Goal: Information Seeking & Learning: Learn about a topic

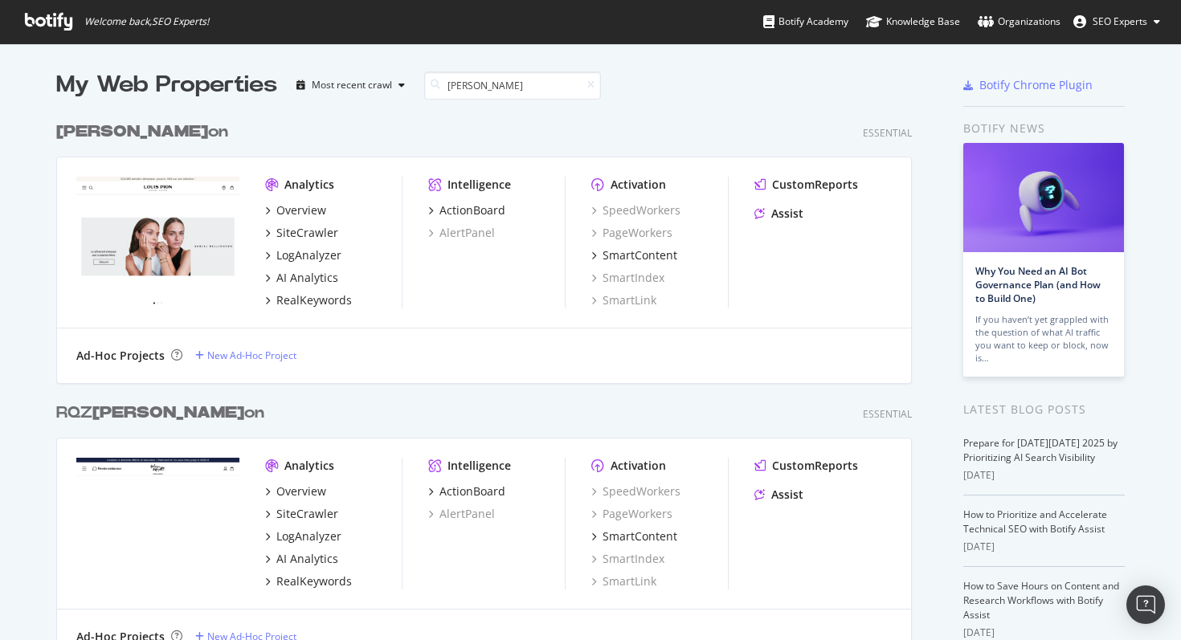
type input "[PERSON_NAME]"
click at [112, 136] on b "[PERSON_NAME]" at bounding box center [132, 132] width 152 height 16
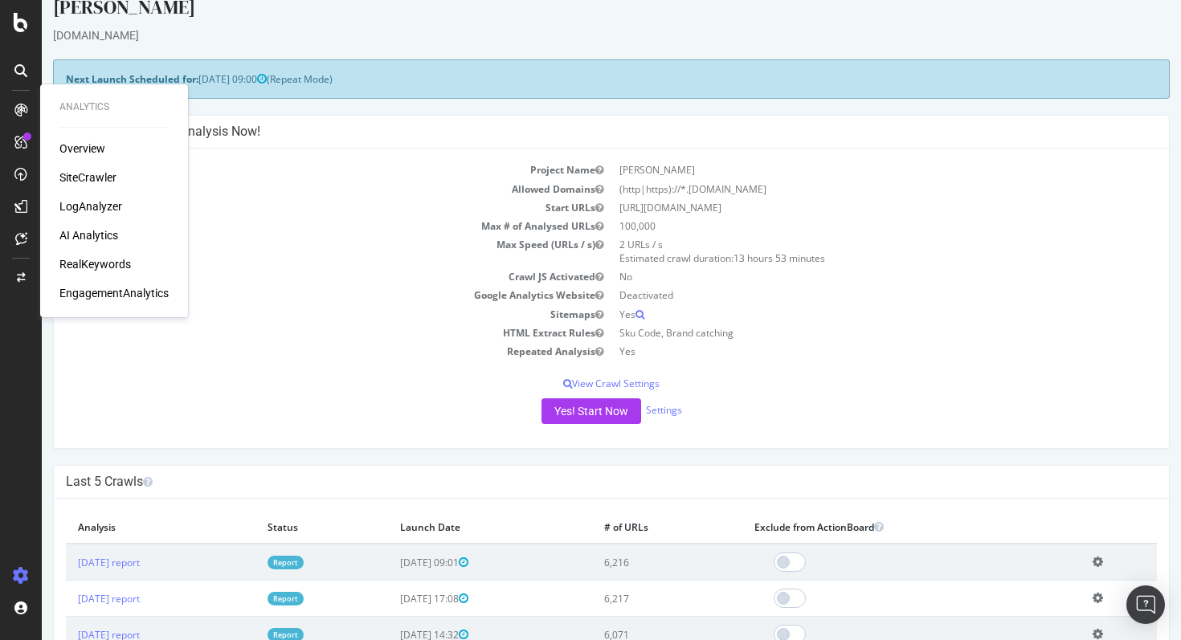
scroll to position [23, 0]
click at [140, 568] on link "[DATE] report" at bounding box center [109, 562] width 62 height 14
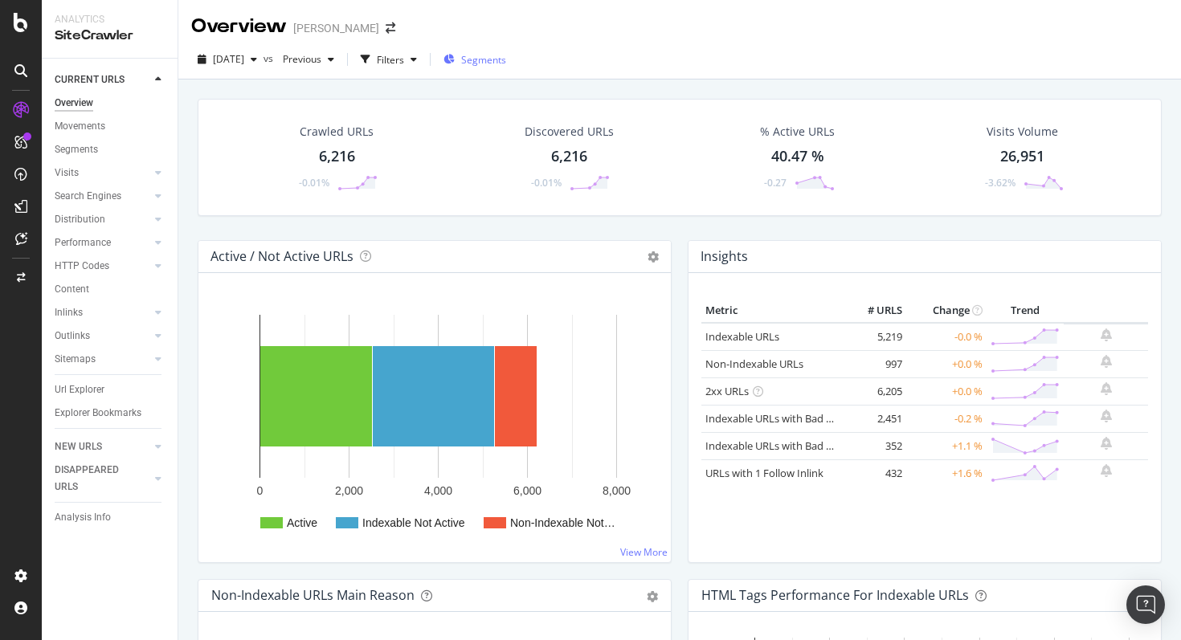
click at [496, 56] on span "Segments" at bounding box center [483, 60] width 45 height 14
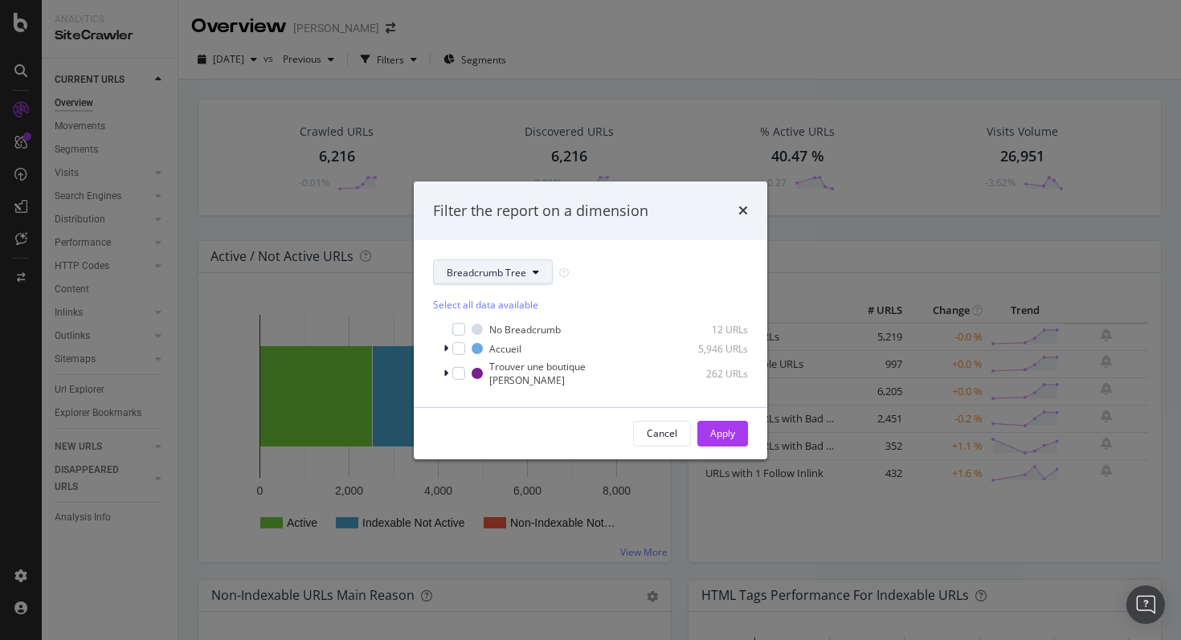
click at [495, 275] on span "Breadcrumb Tree" at bounding box center [487, 273] width 80 height 14
click at [487, 337] on span "pagetype" at bounding box center [499, 335] width 104 height 14
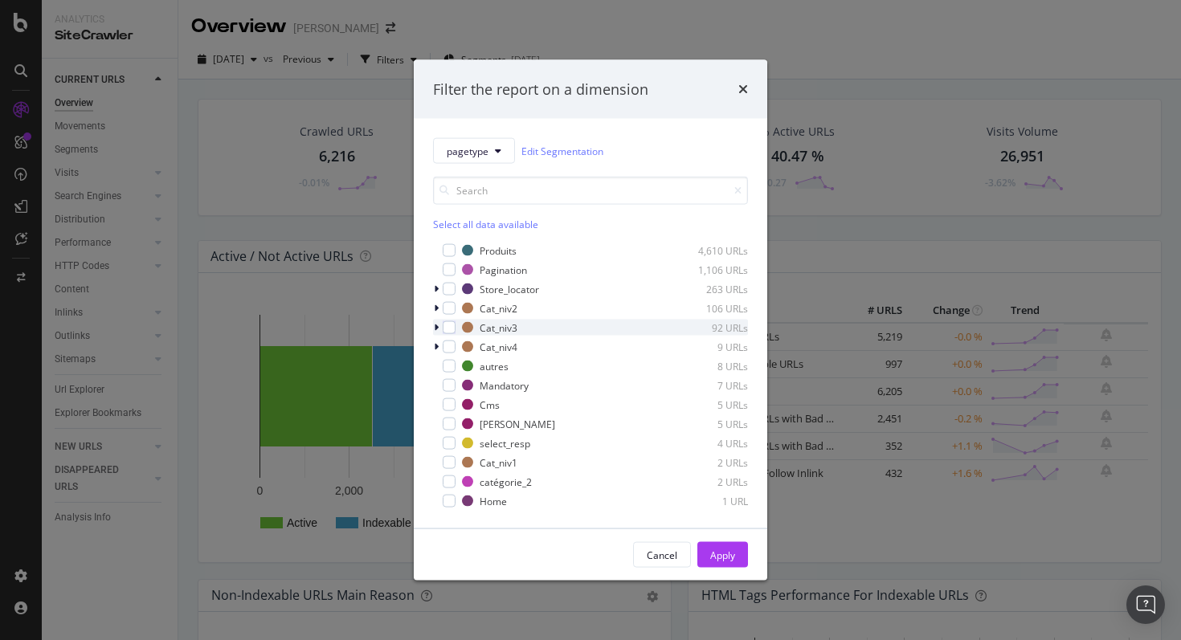
click at [439, 327] on div "modal" at bounding box center [438, 328] width 10 height 16
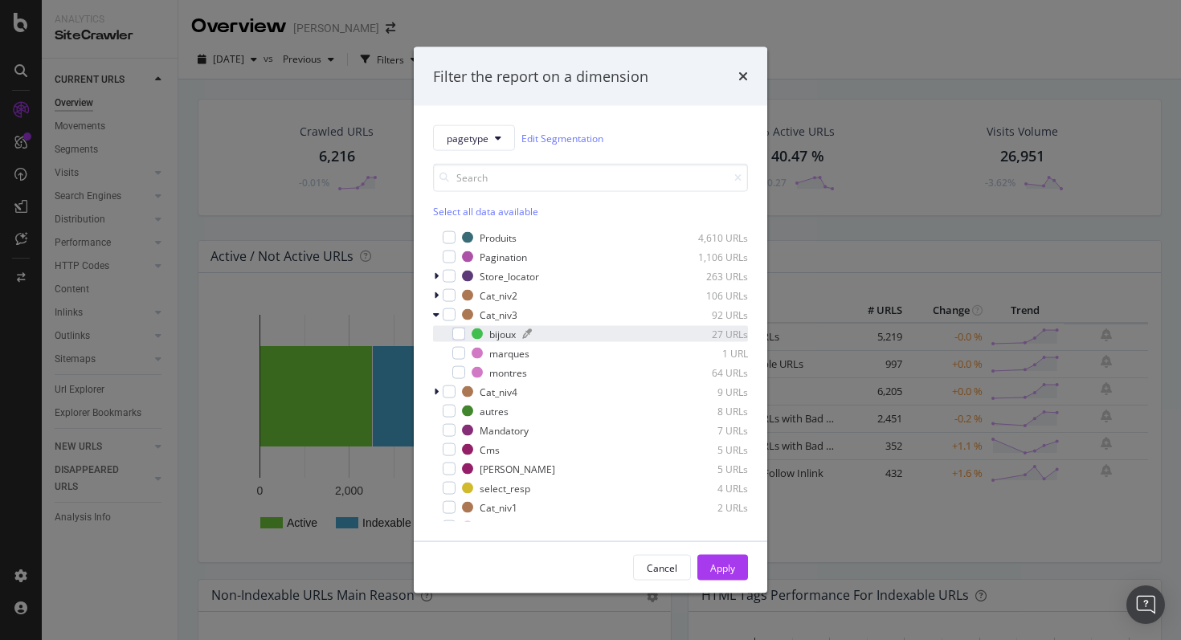
click at [492, 331] on div "bijoux" at bounding box center [502, 334] width 27 height 14
click at [730, 561] on div "Apply" at bounding box center [722, 568] width 25 height 14
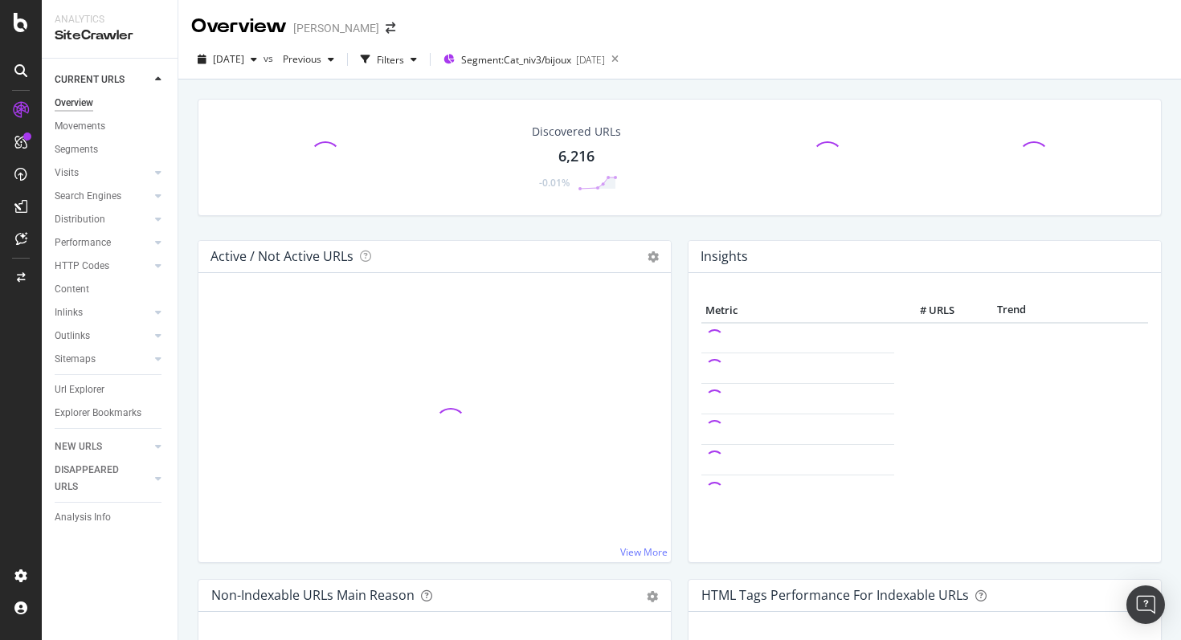
click at [87, 399] on div "Url Explorer" at bounding box center [116, 389] width 123 height 23
click at [92, 387] on div "Url Explorer" at bounding box center [80, 389] width 50 height 17
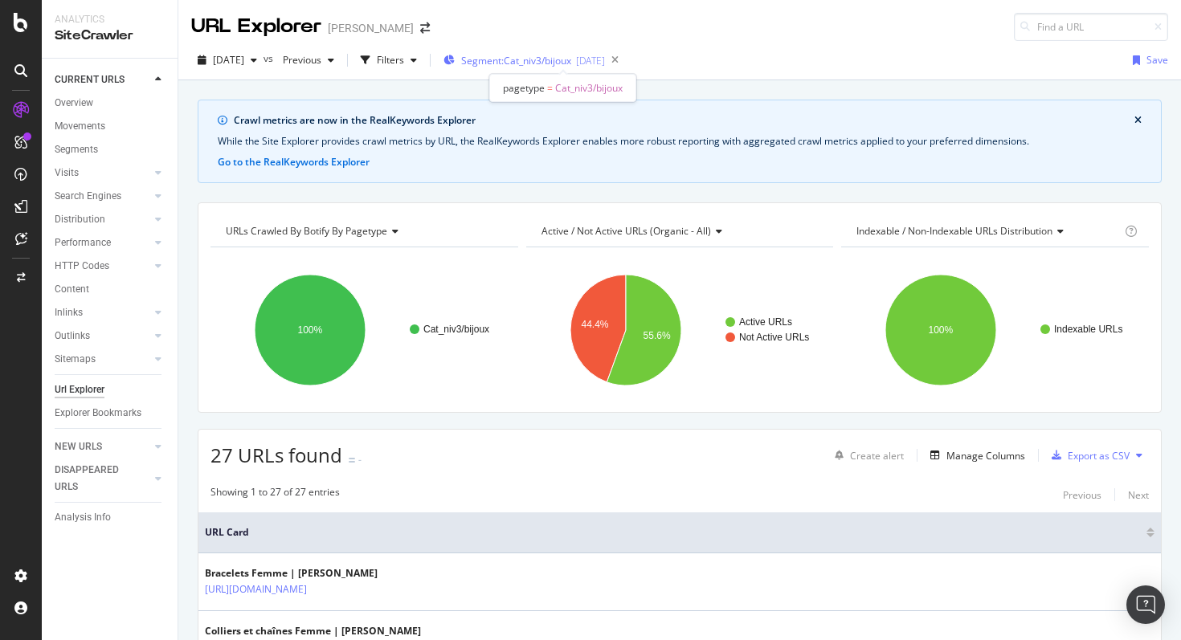
click at [571, 55] on span "Segment: Cat_niv3/bijoux" at bounding box center [516, 61] width 110 height 14
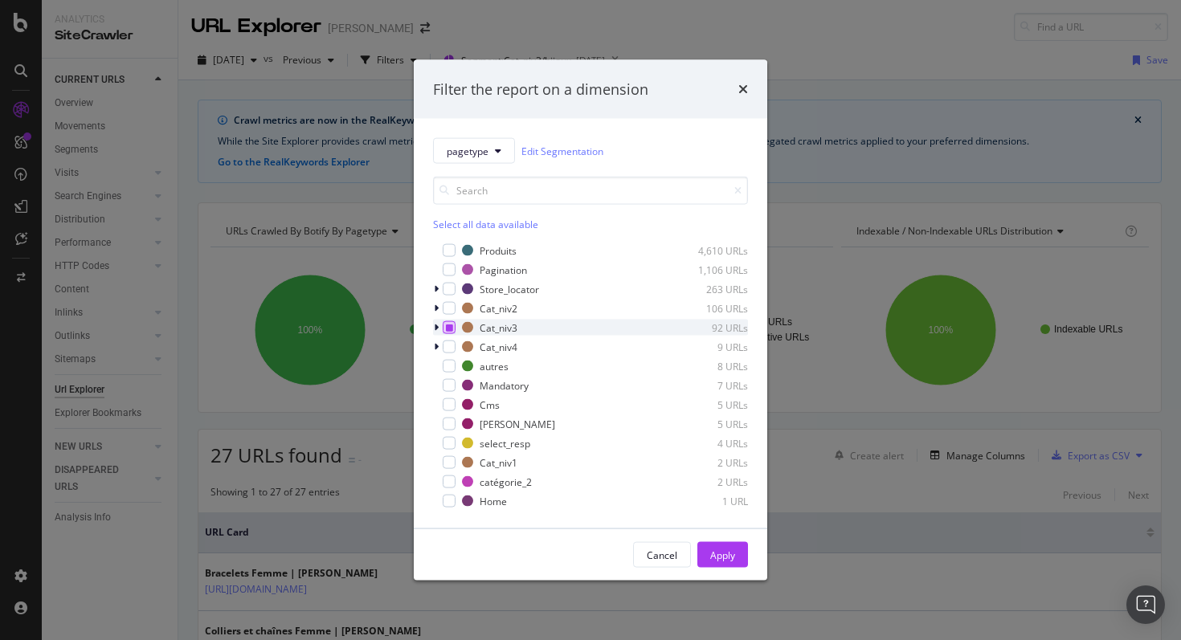
click at [447, 326] on icon "modal" at bounding box center [449, 328] width 7 height 8
click at [444, 324] on div "modal" at bounding box center [449, 327] width 13 height 13
click at [437, 312] on icon "modal" at bounding box center [436, 309] width 5 height 10
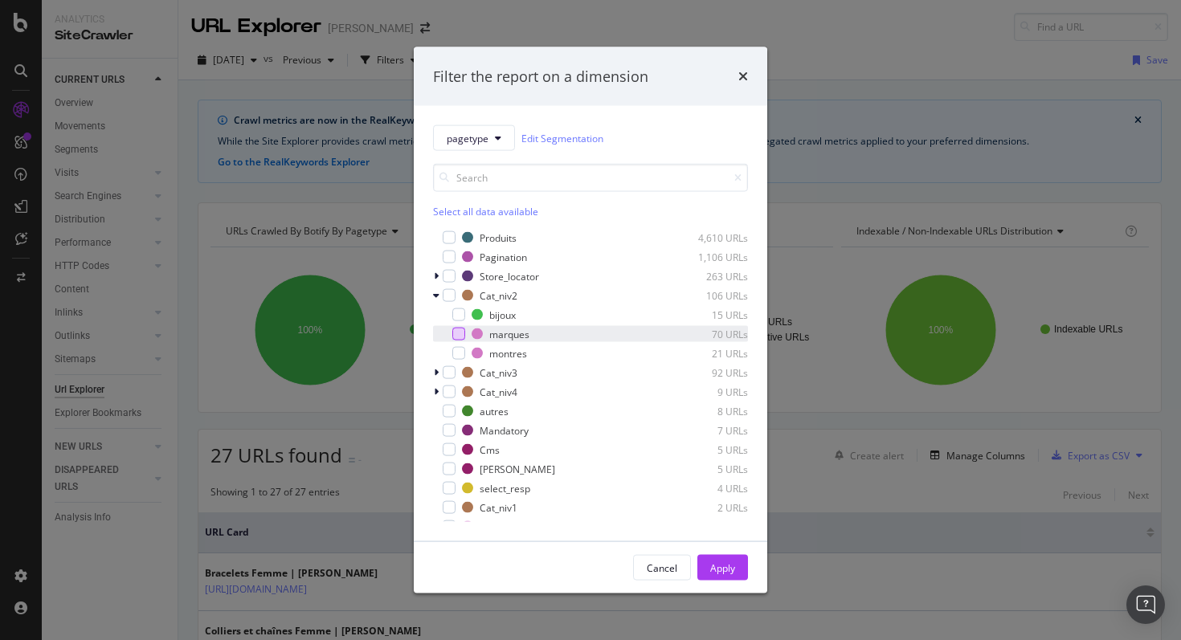
click at [455, 332] on div "modal" at bounding box center [458, 334] width 13 height 13
click at [727, 569] on div "Apply" at bounding box center [722, 568] width 25 height 14
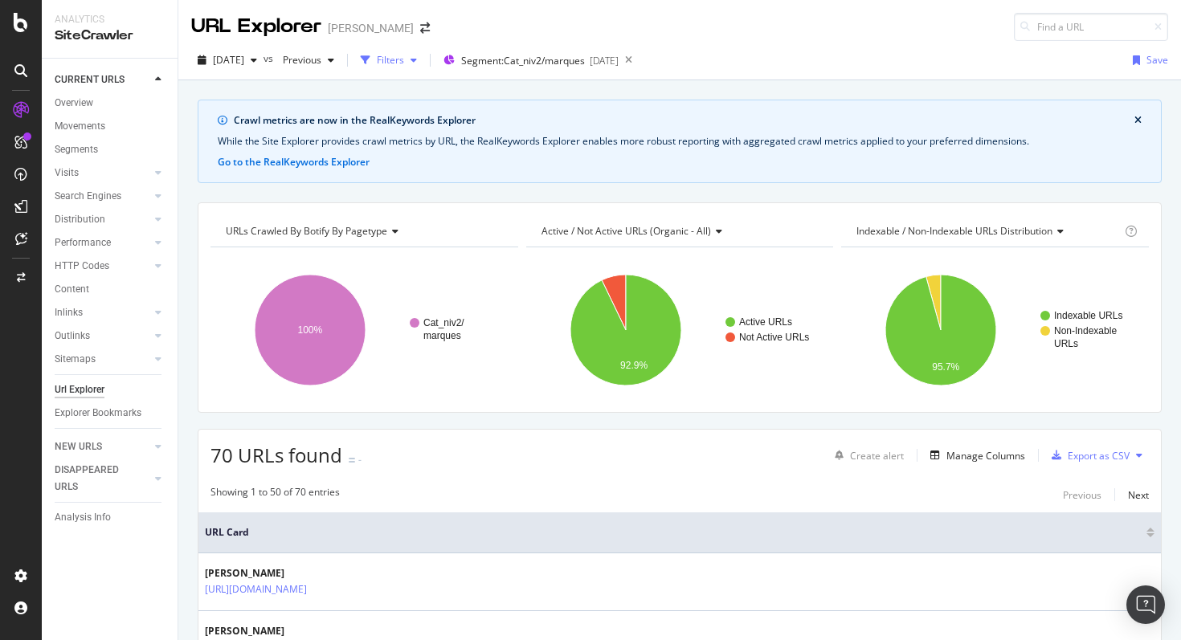
click at [404, 59] on div "Filters" at bounding box center [390, 60] width 27 height 14
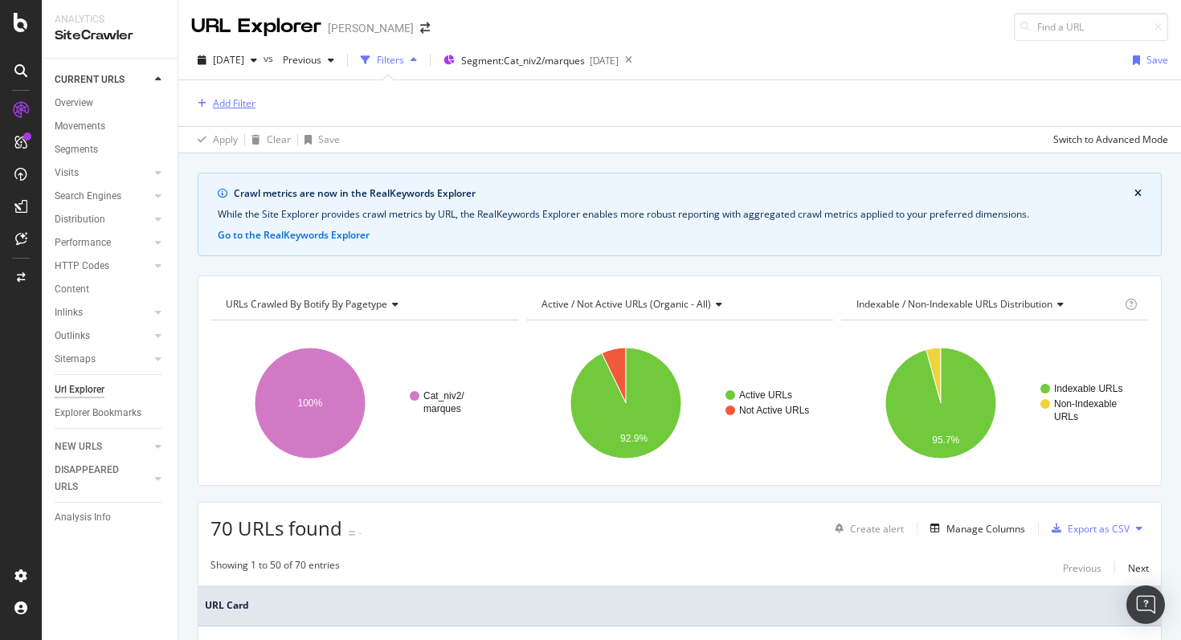
click at [239, 107] on div "Add Filter" at bounding box center [234, 103] width 43 height 14
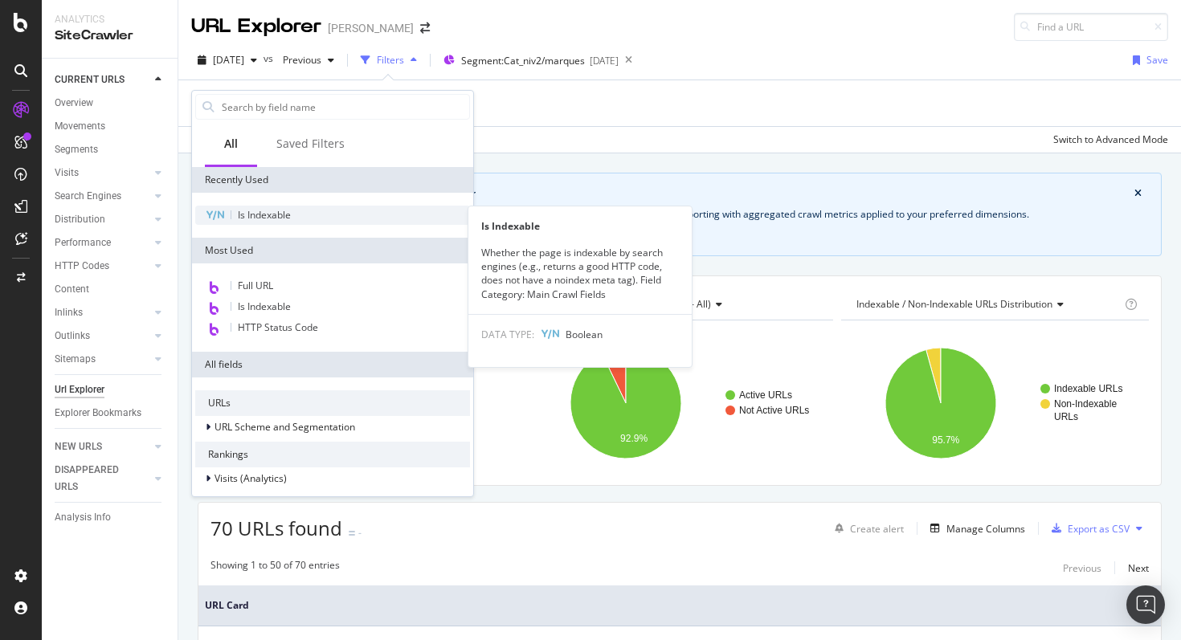
click at [256, 214] on span "Is Indexable" at bounding box center [264, 215] width 53 height 14
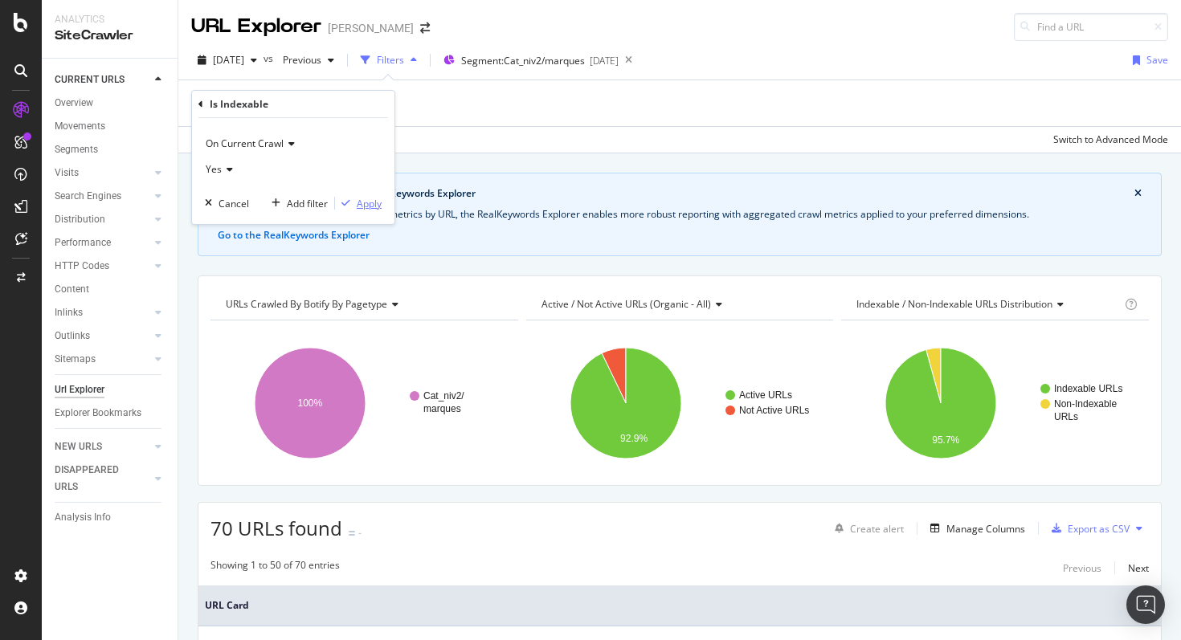
click at [373, 204] on div "Apply" at bounding box center [369, 204] width 25 height 14
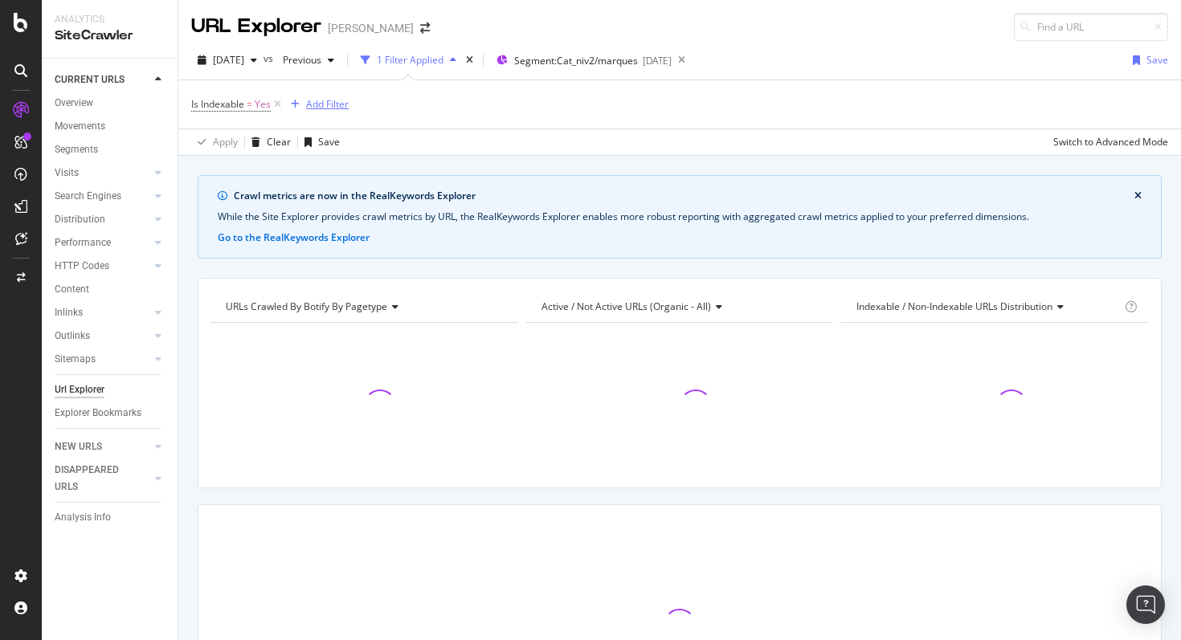
click at [325, 104] on div "Add Filter" at bounding box center [327, 104] width 43 height 14
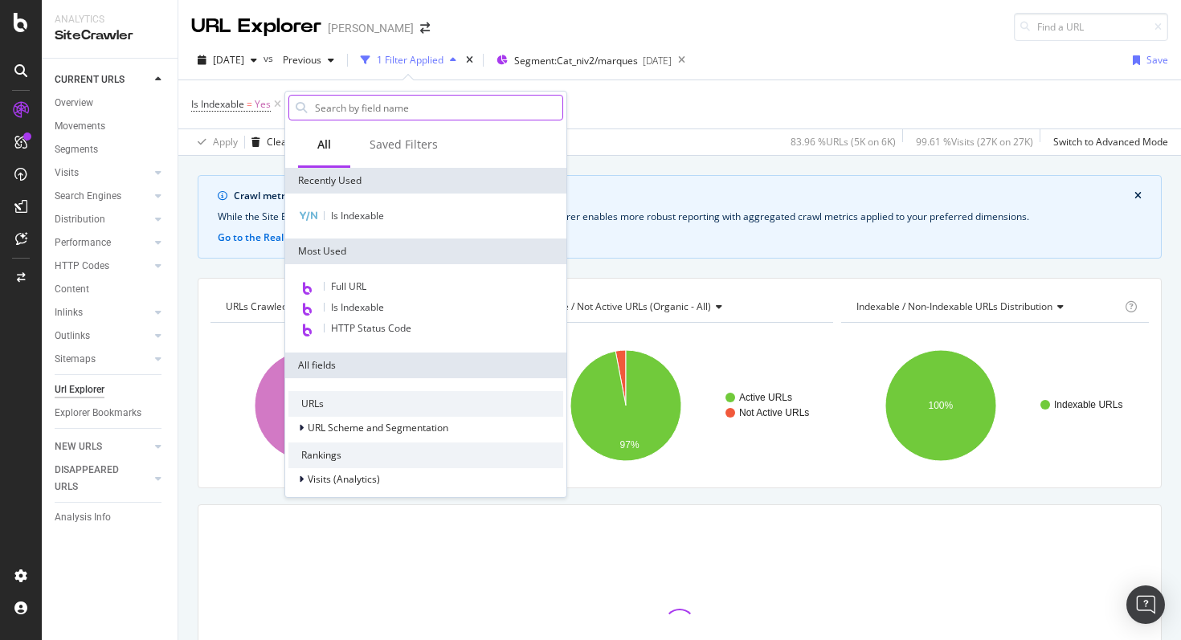
click at [389, 107] on input "text" at bounding box center [437, 108] width 249 height 24
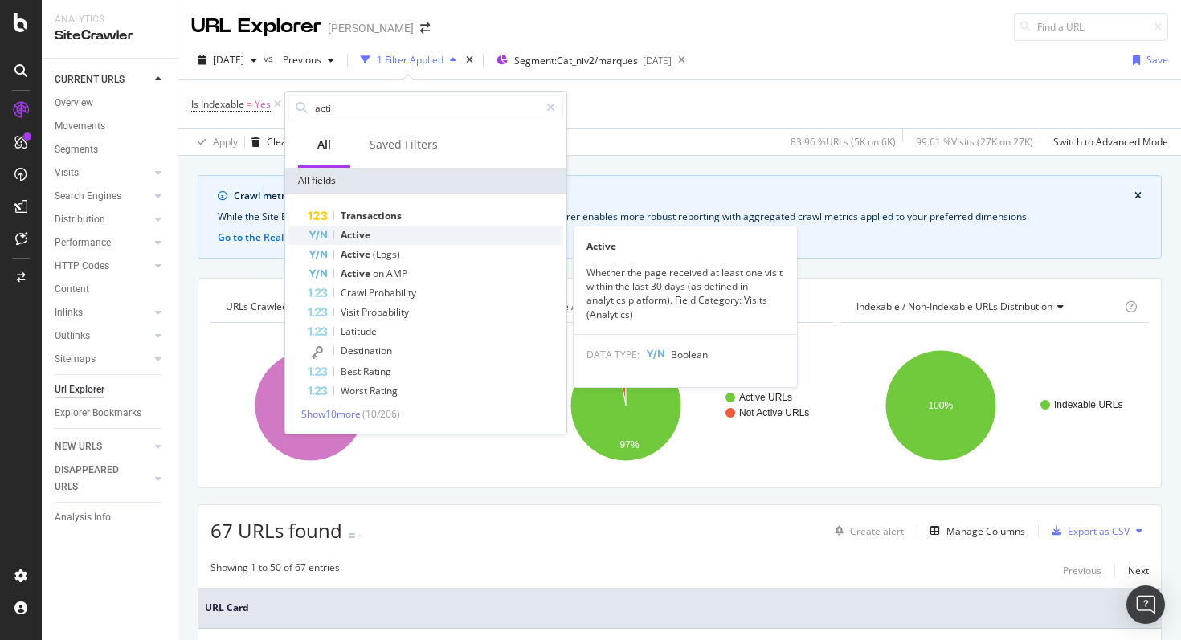
type input "acti"
click at [365, 234] on span "Active" at bounding box center [356, 235] width 30 height 14
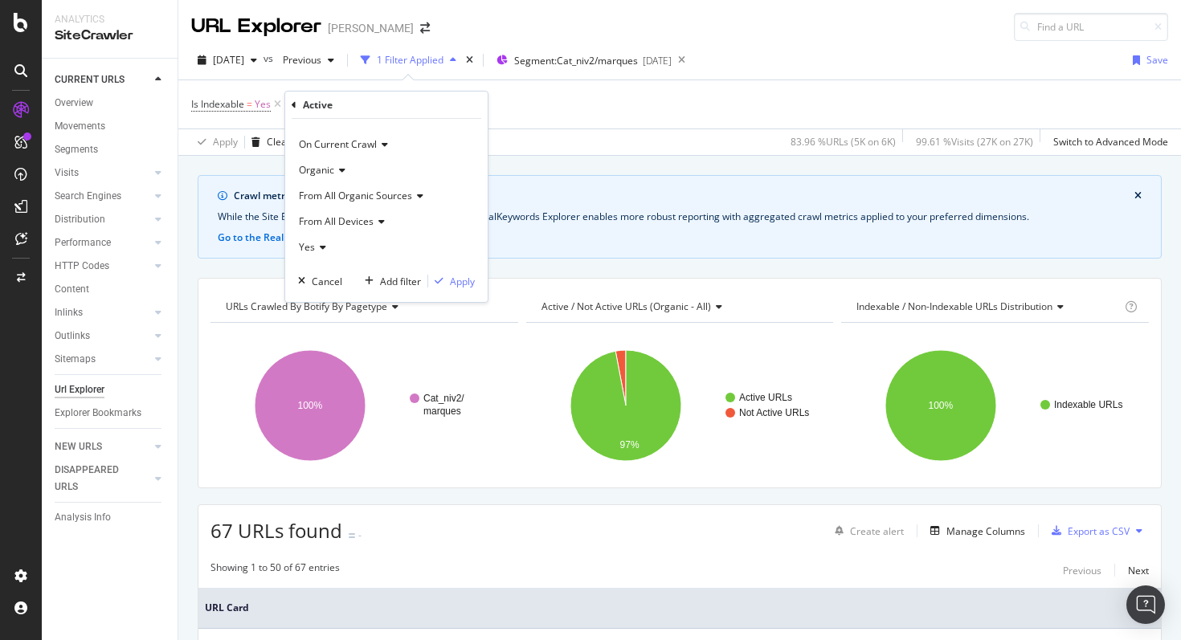
click at [316, 243] on icon at bounding box center [320, 248] width 11 height 10
drag, startPoint x: 312, startPoint y: 297, endPoint x: 394, endPoint y: 288, distance: 81.7
click at [312, 297] on span "No" at bounding box center [312, 302] width 13 height 14
click at [463, 282] on div "Apply" at bounding box center [462, 282] width 25 height 14
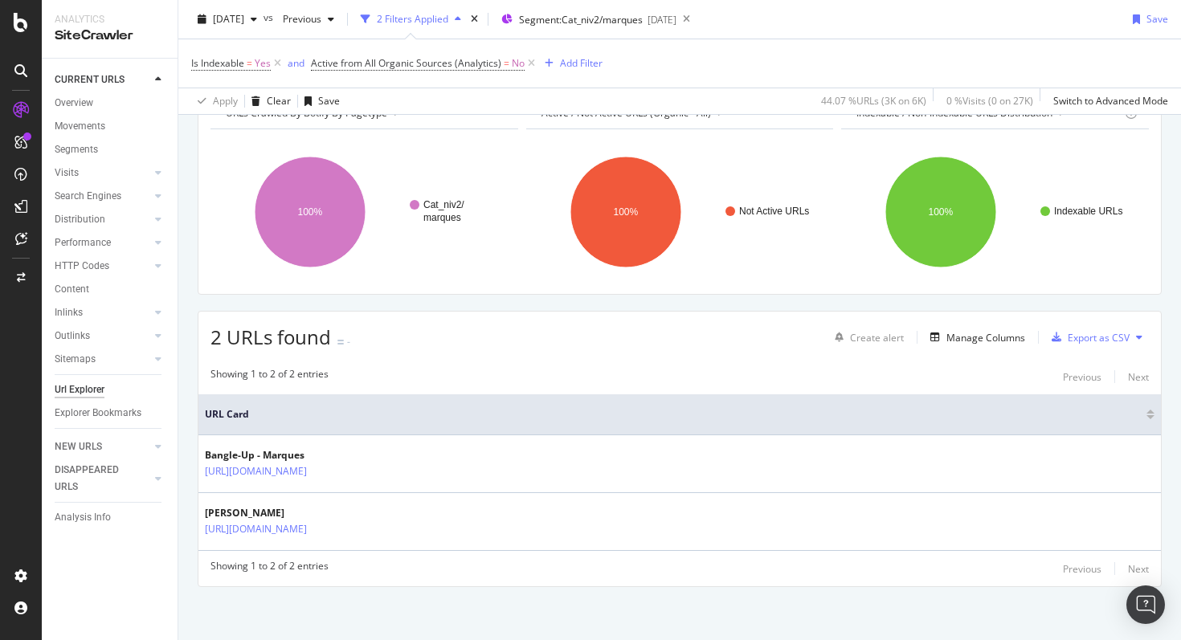
scroll to position [197, 0]
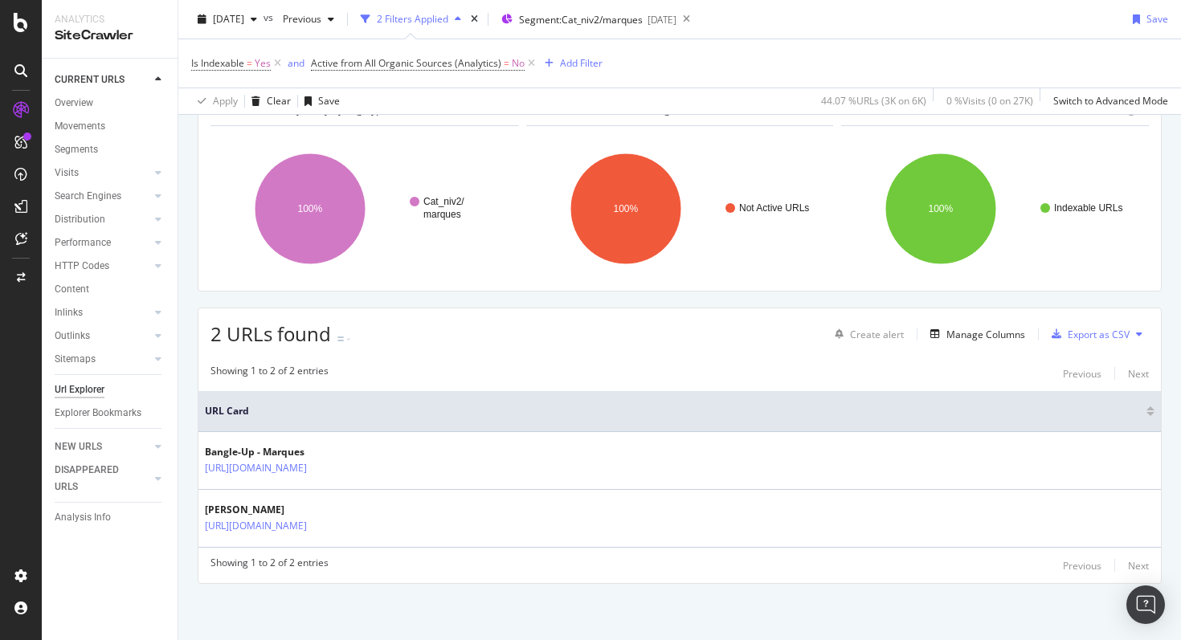
click at [95, 477] on div "DISAPPEARED URLS" at bounding box center [95, 479] width 81 height 34
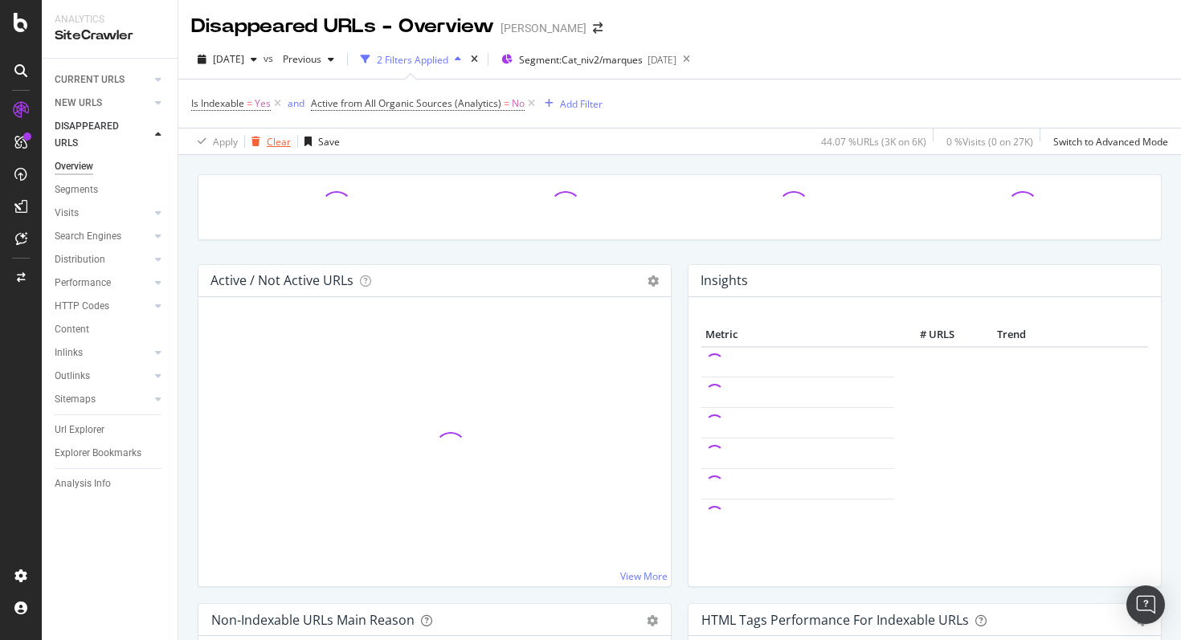
click at [276, 145] on div "Clear" at bounding box center [279, 142] width 24 height 14
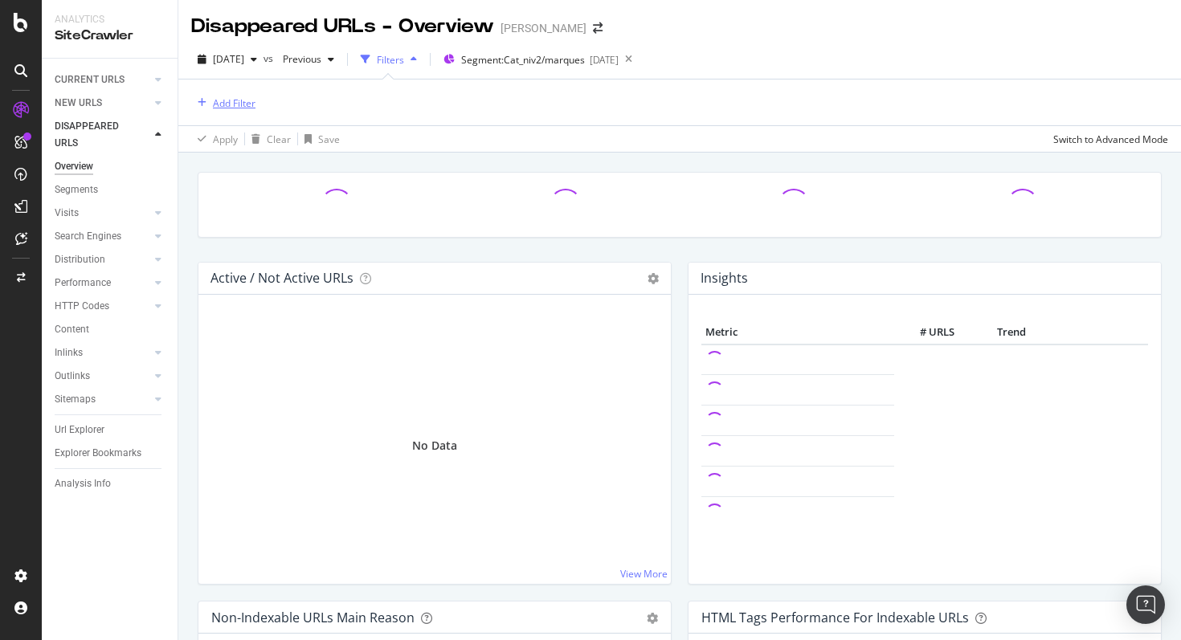
click at [229, 105] on div "Add Filter" at bounding box center [234, 103] width 43 height 14
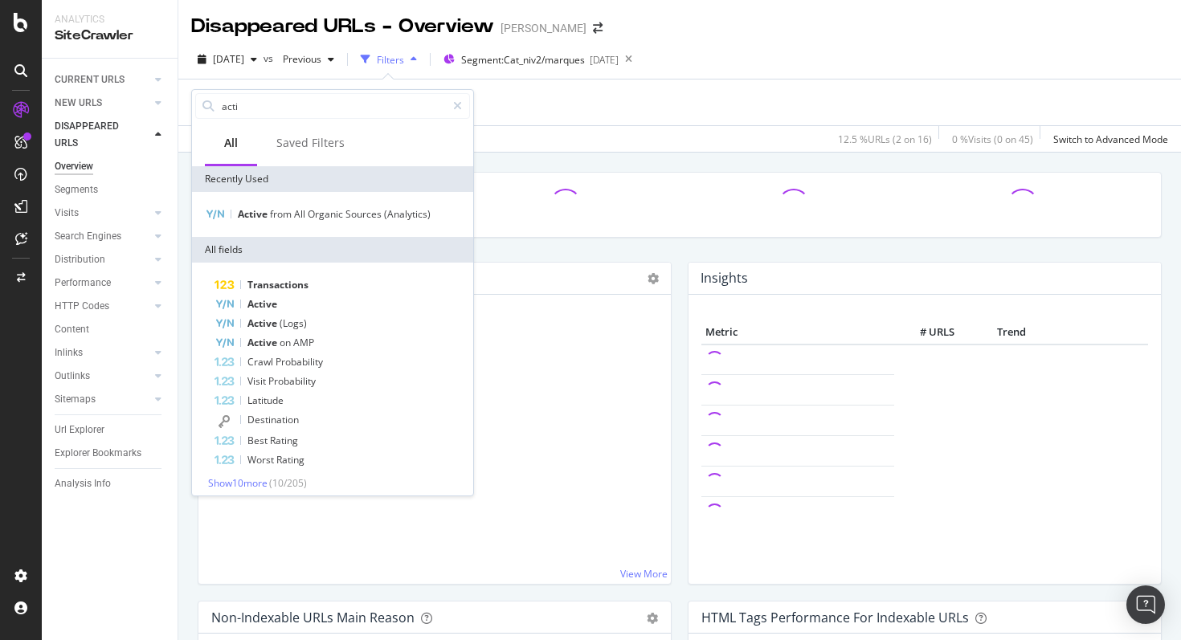
click at [632, 115] on div "Add Filter" at bounding box center [679, 103] width 977 height 46
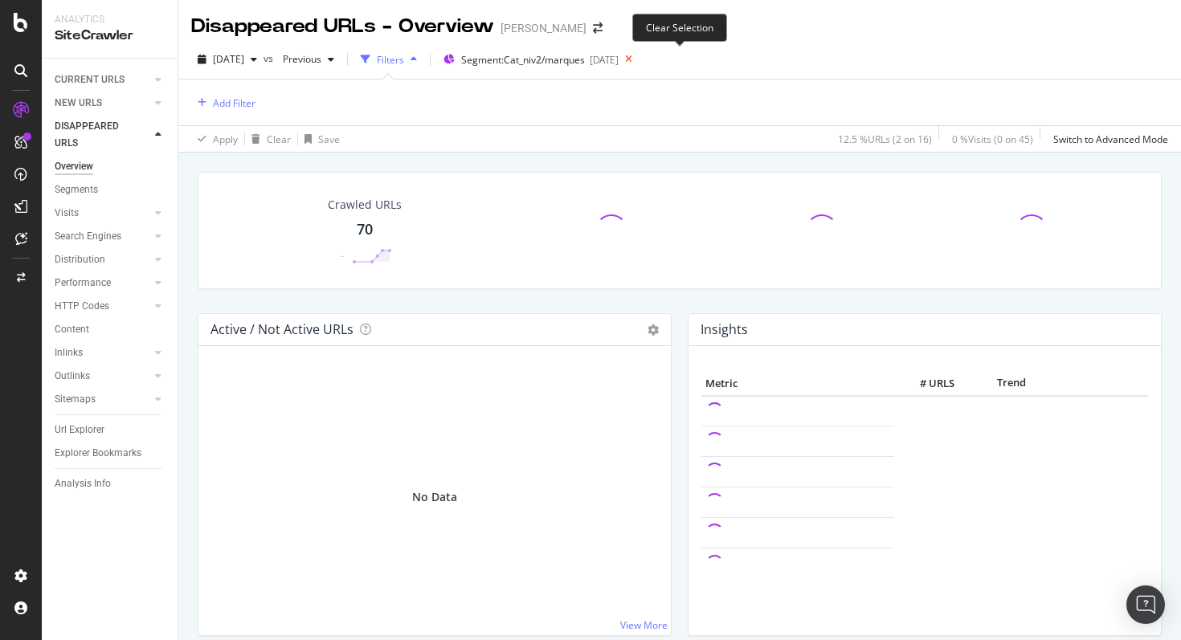
click at [638, 63] on icon at bounding box center [628, 59] width 20 height 22
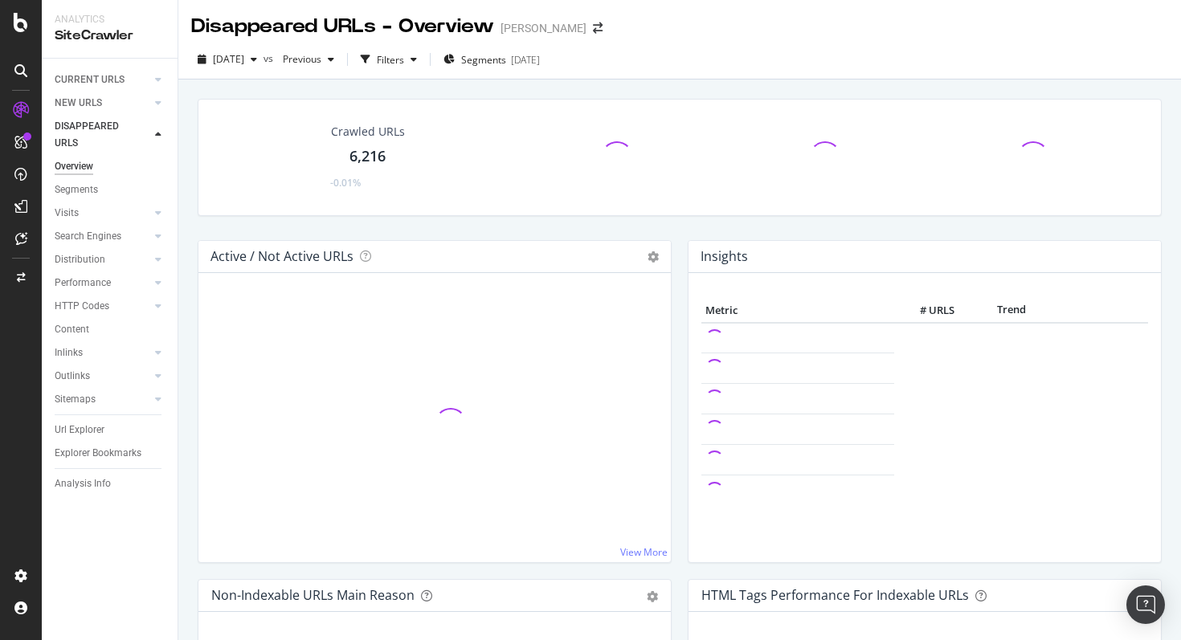
click at [679, 57] on div "[DATE] vs Previous Filters Segments [DATE]" at bounding box center [679, 63] width 1002 height 32
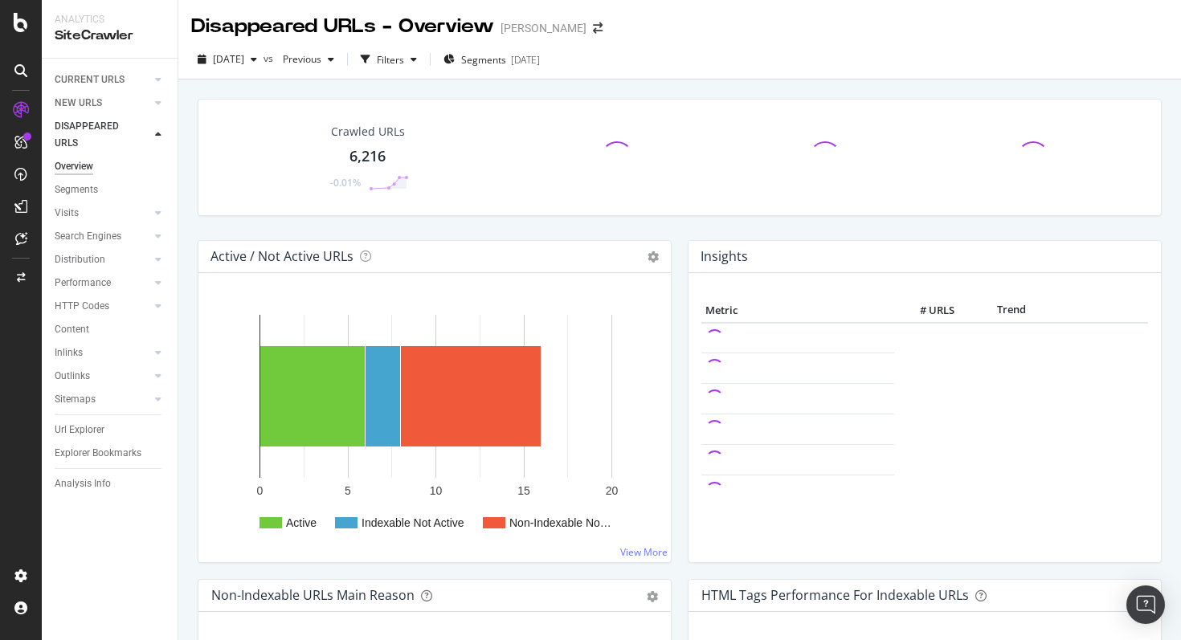
click at [151, 136] on div at bounding box center [158, 135] width 16 height 16
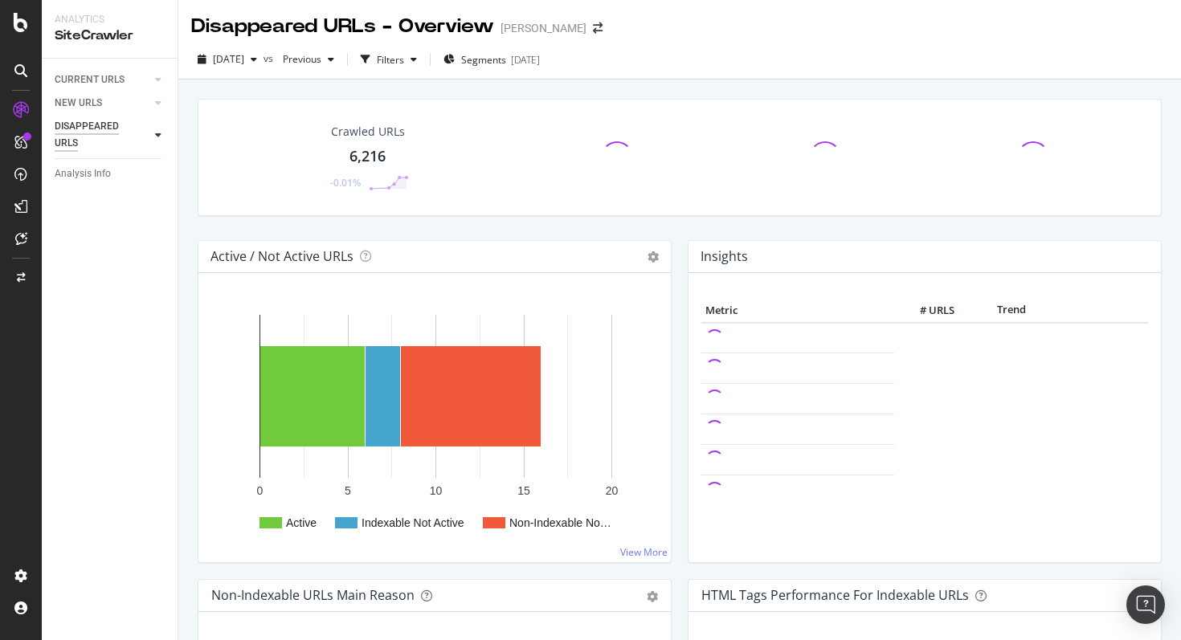
click at [111, 136] on div "DISAPPEARED URLS" at bounding box center [95, 135] width 81 height 34
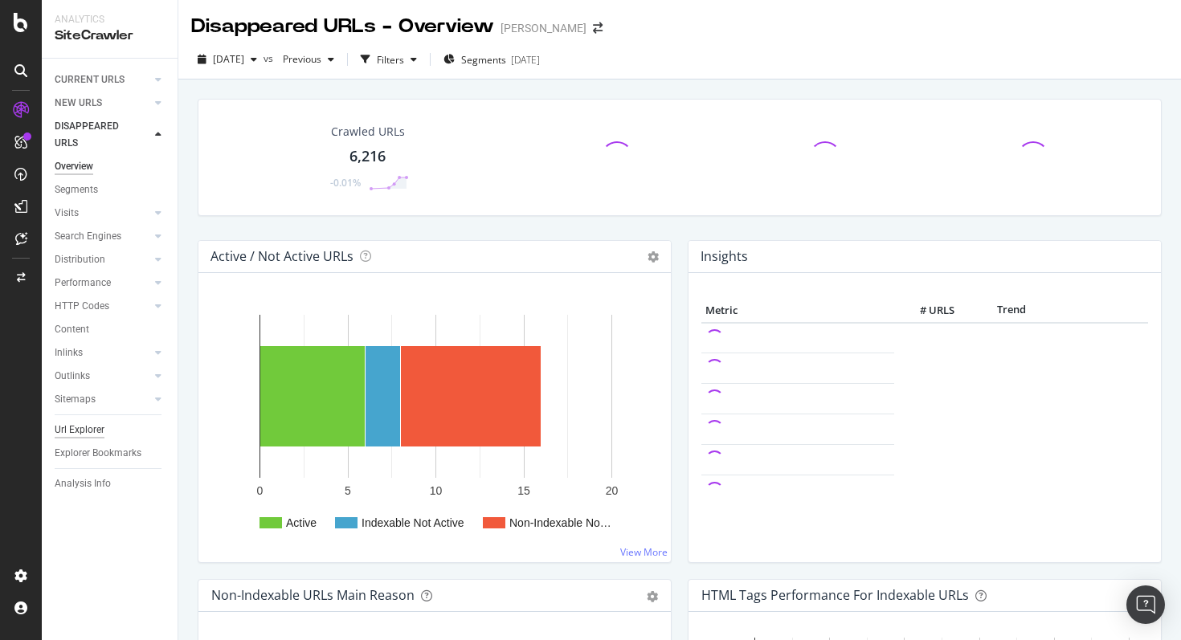
click at [73, 426] on div "Url Explorer" at bounding box center [80, 430] width 50 height 17
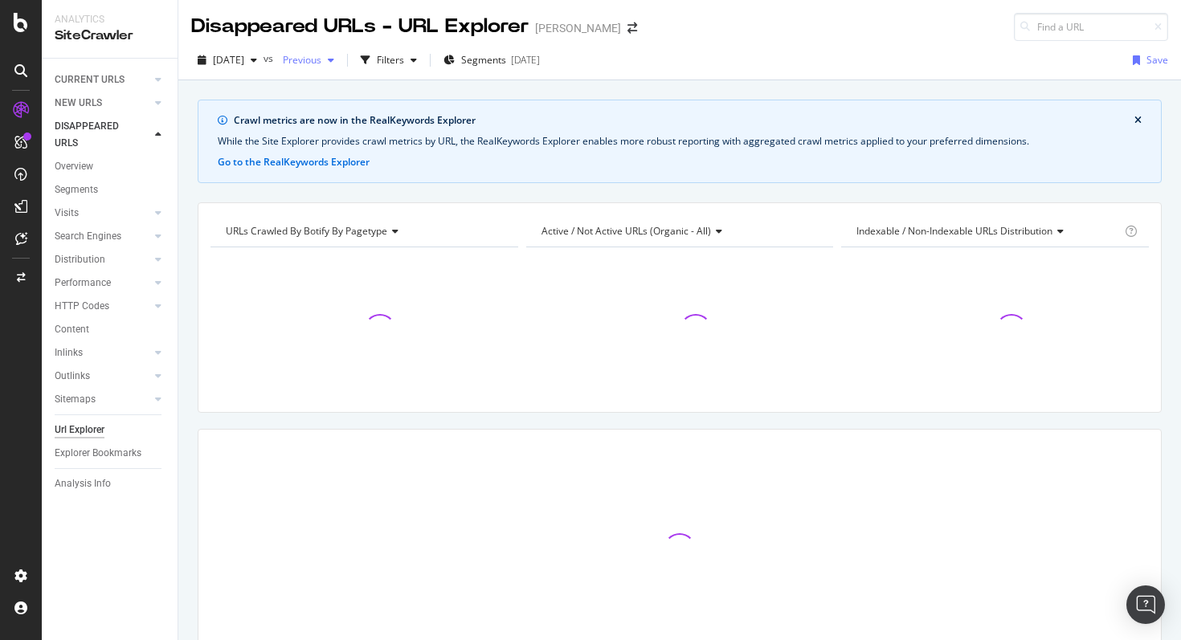
click at [341, 61] on div "button" at bounding box center [330, 60] width 19 height 10
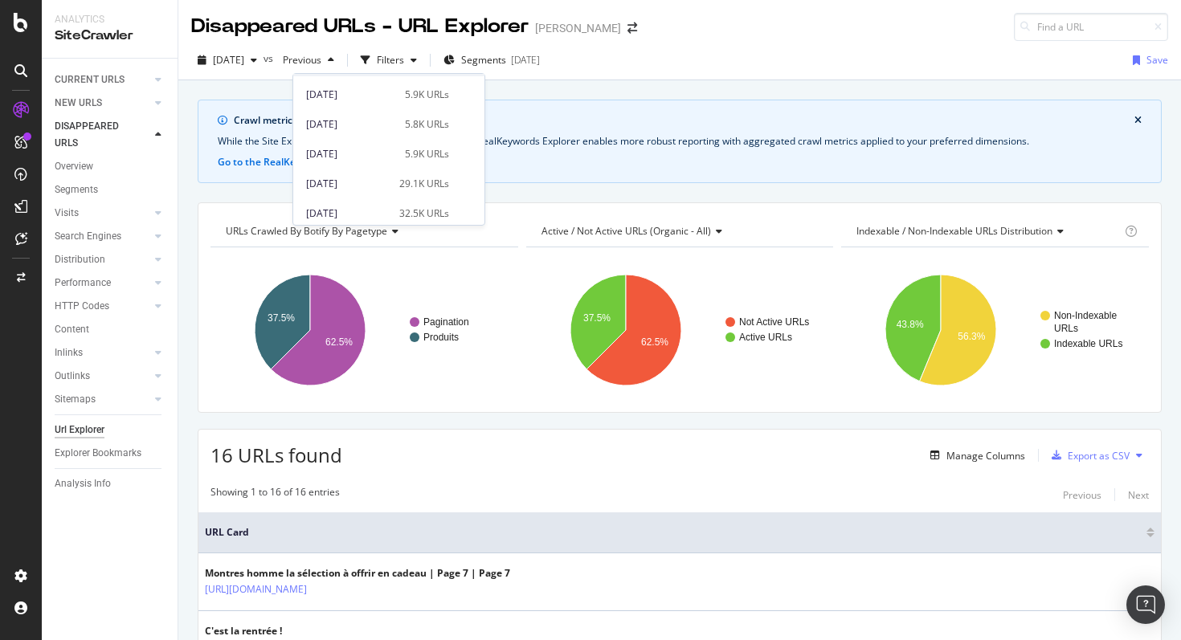
scroll to position [202, 0]
click at [350, 148] on div "[DATE]" at bounding box center [350, 149] width 89 height 14
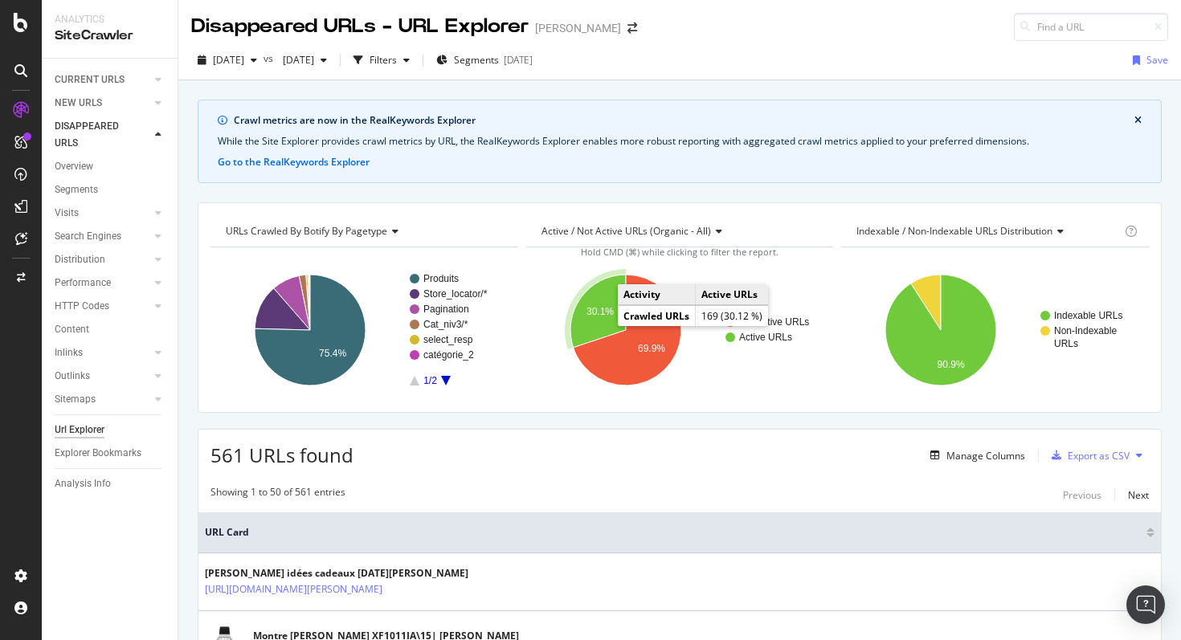
click at [601, 322] on icon "A chart." at bounding box center [597, 311] width 55 height 73
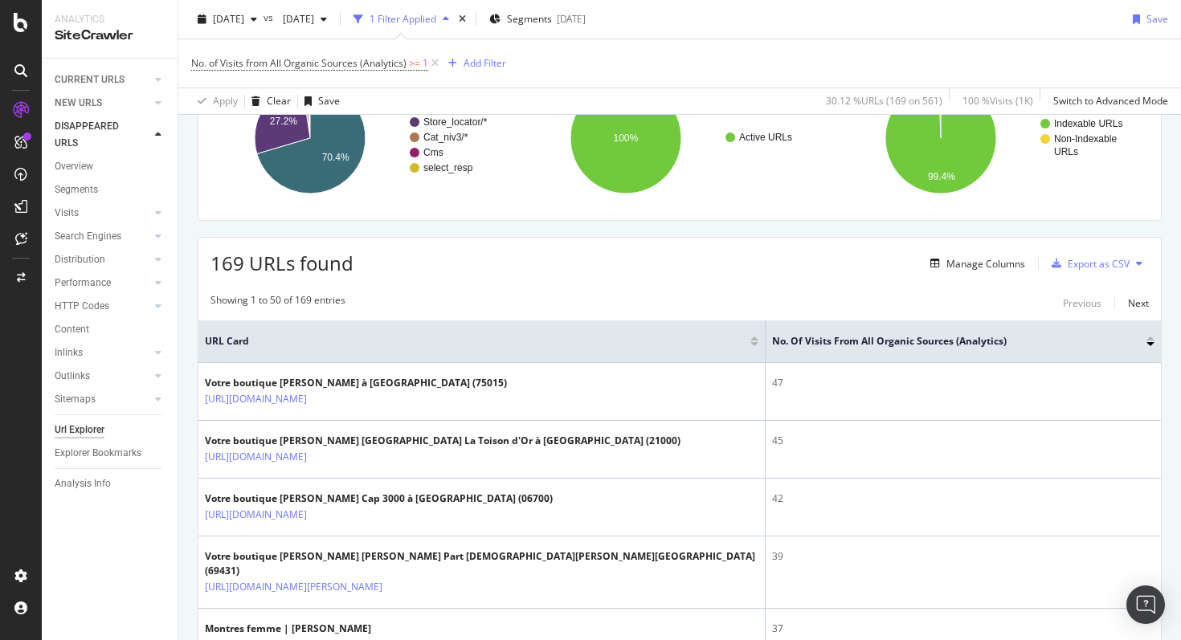
scroll to position [272, 0]
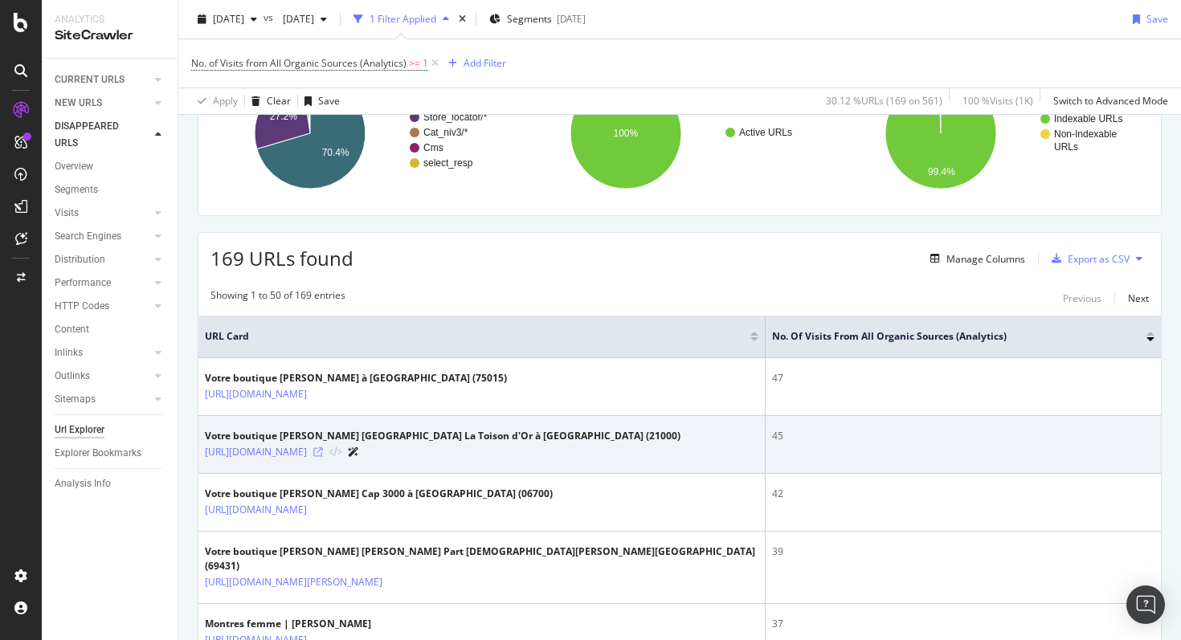
click at [323, 451] on icon at bounding box center [318, 452] width 10 height 10
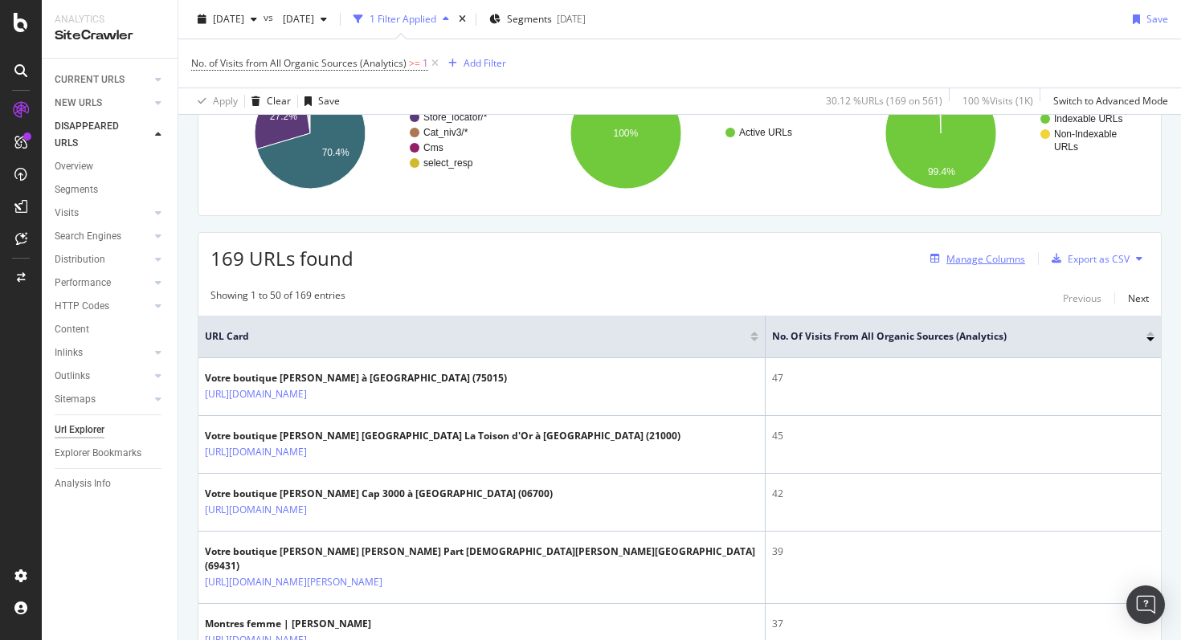
click at [989, 255] on div "Manage Columns" at bounding box center [985, 259] width 79 height 14
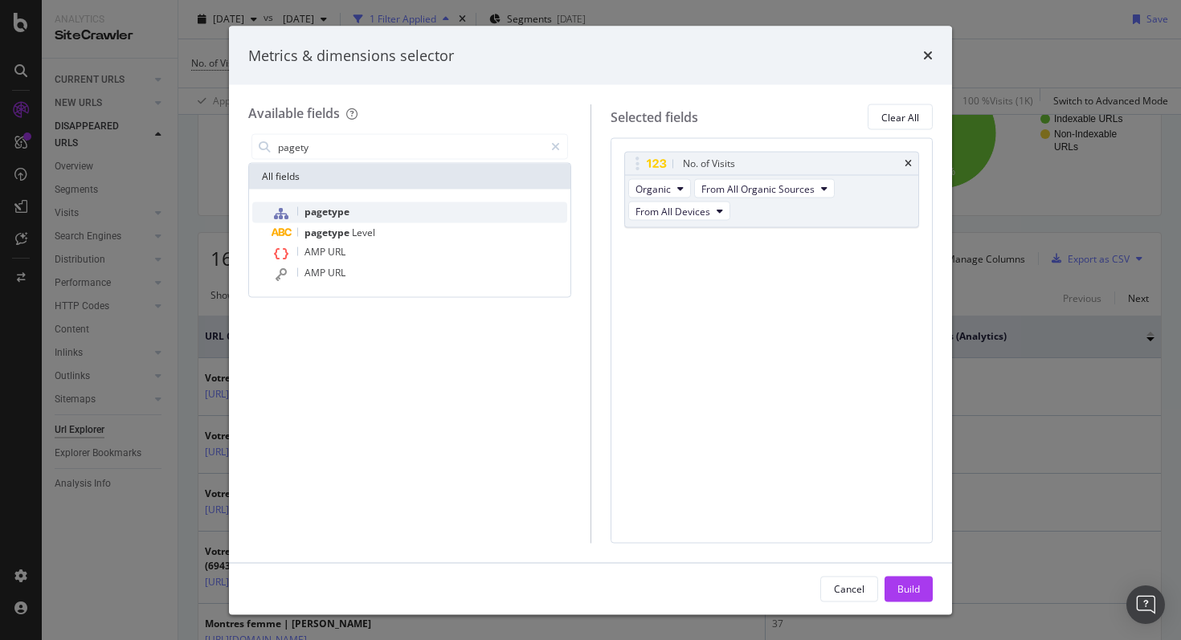
click at [336, 214] on span "pagetype" at bounding box center [326, 212] width 45 height 14
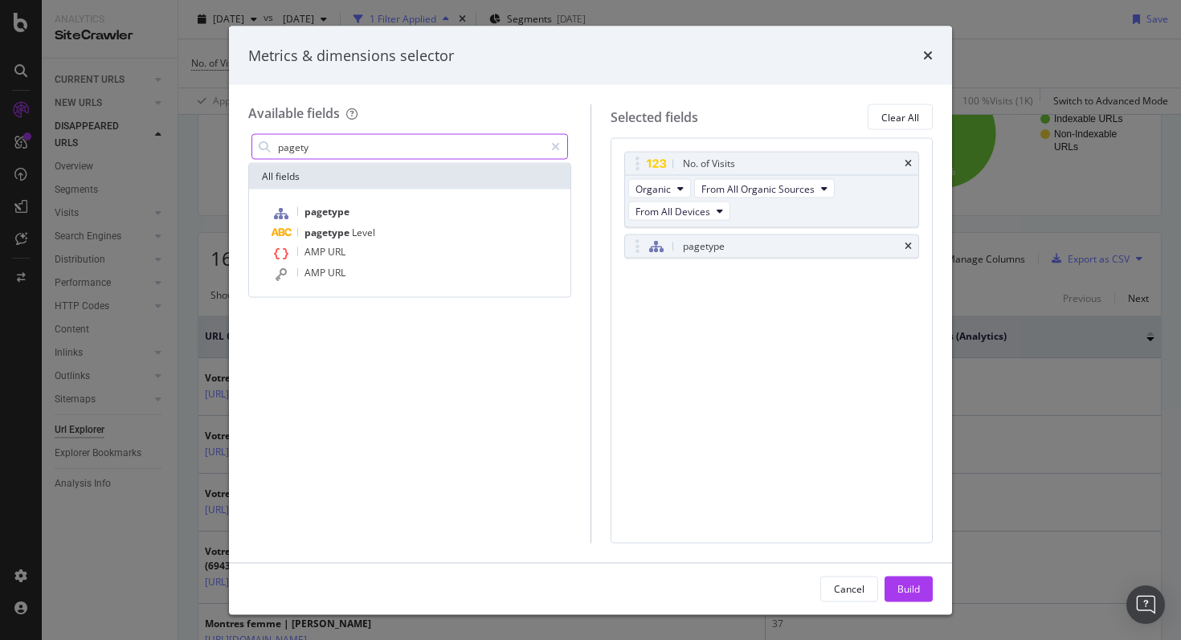
click at [442, 156] on input "pagety" at bounding box center [409, 147] width 267 height 24
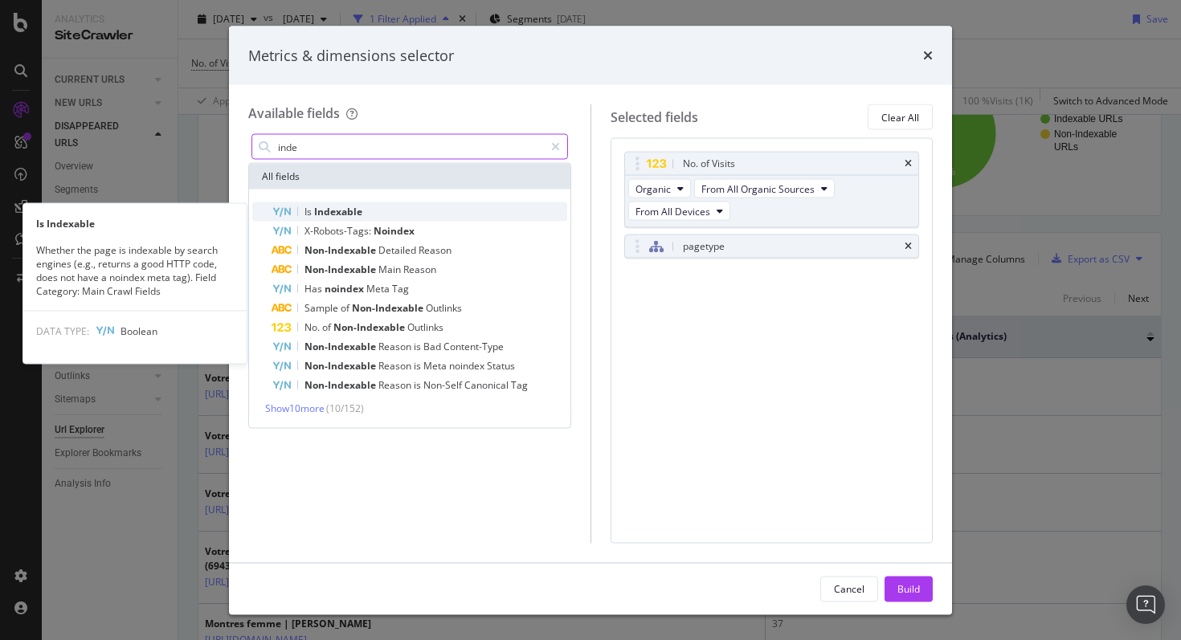
type input "inde"
click at [367, 205] on div "Is Indexable" at bounding box center [419, 211] width 296 height 19
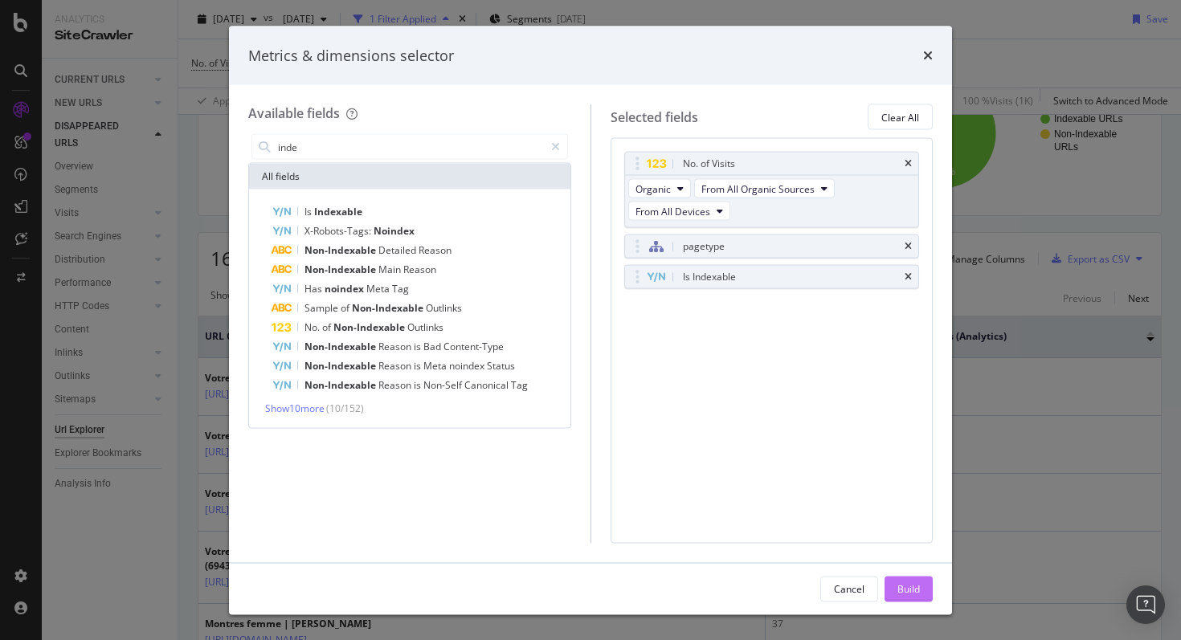
click at [900, 586] on div "Build" at bounding box center [908, 588] width 22 height 14
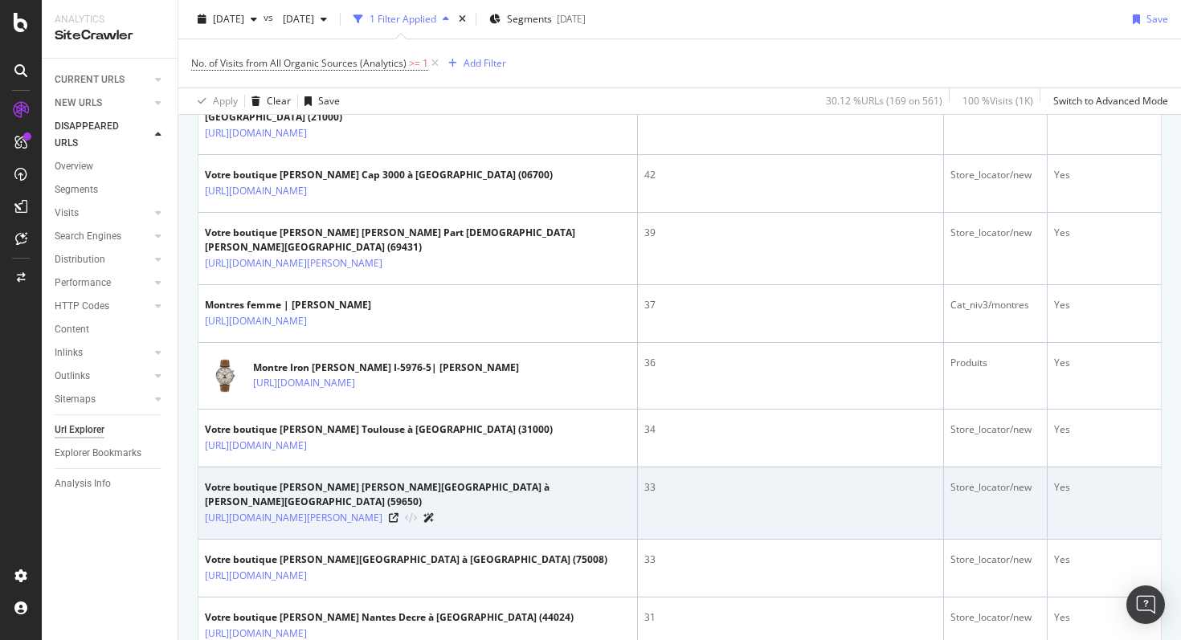
scroll to position [634, 0]
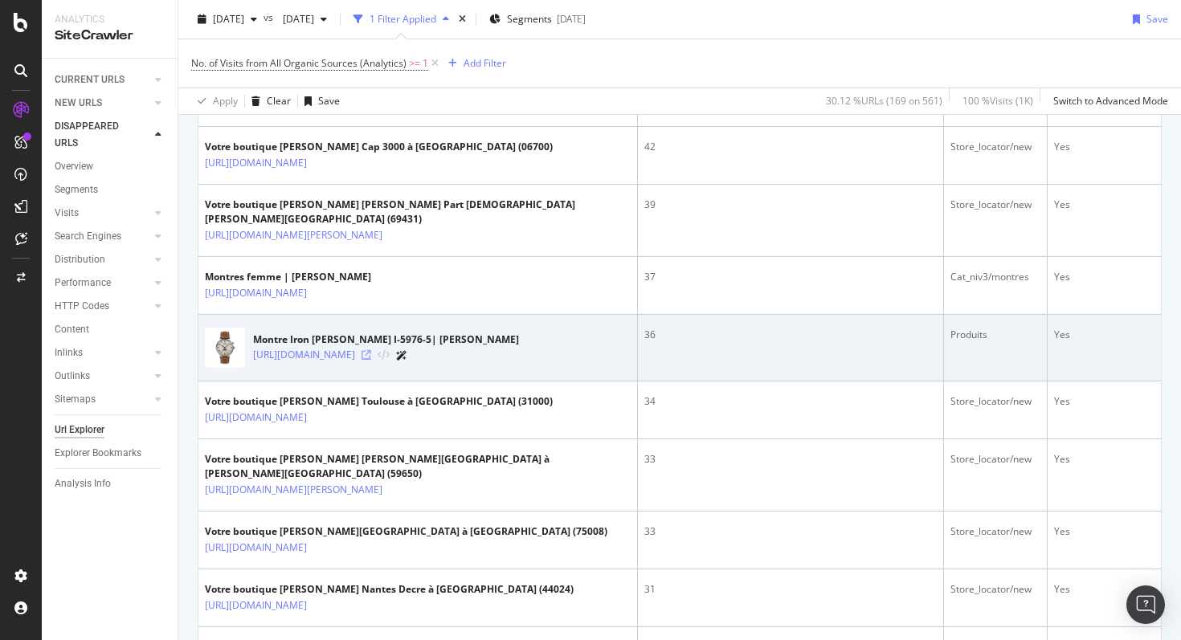
click at [371, 358] on icon at bounding box center [366, 355] width 10 height 10
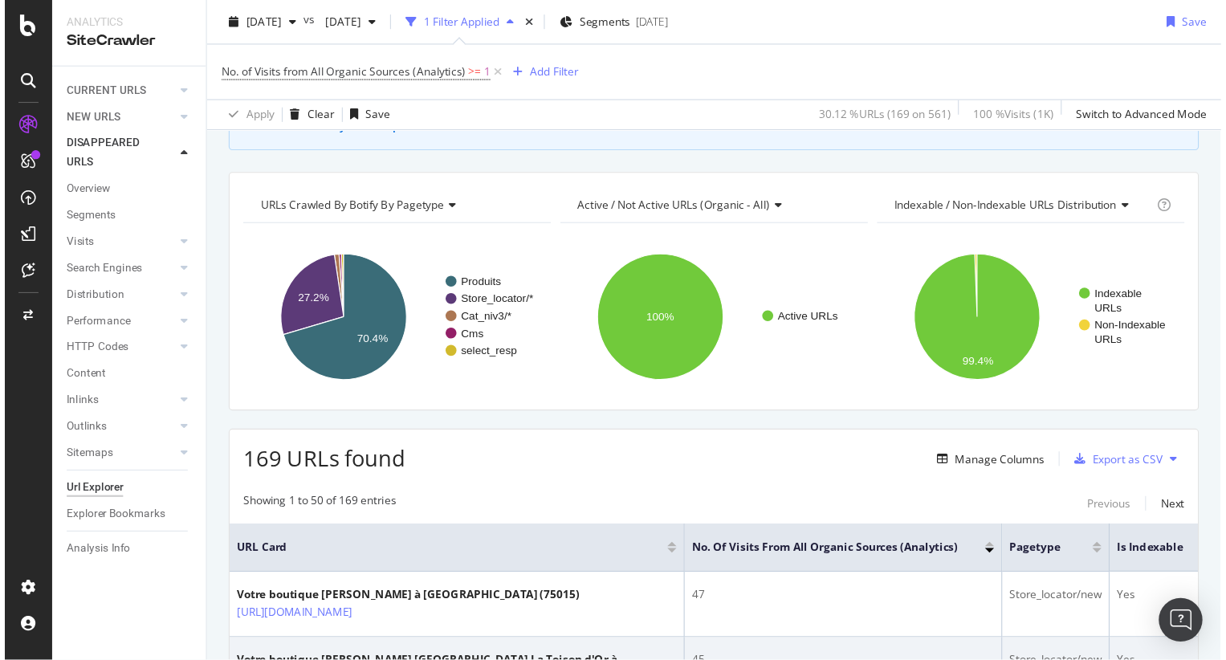
scroll to position [125, 0]
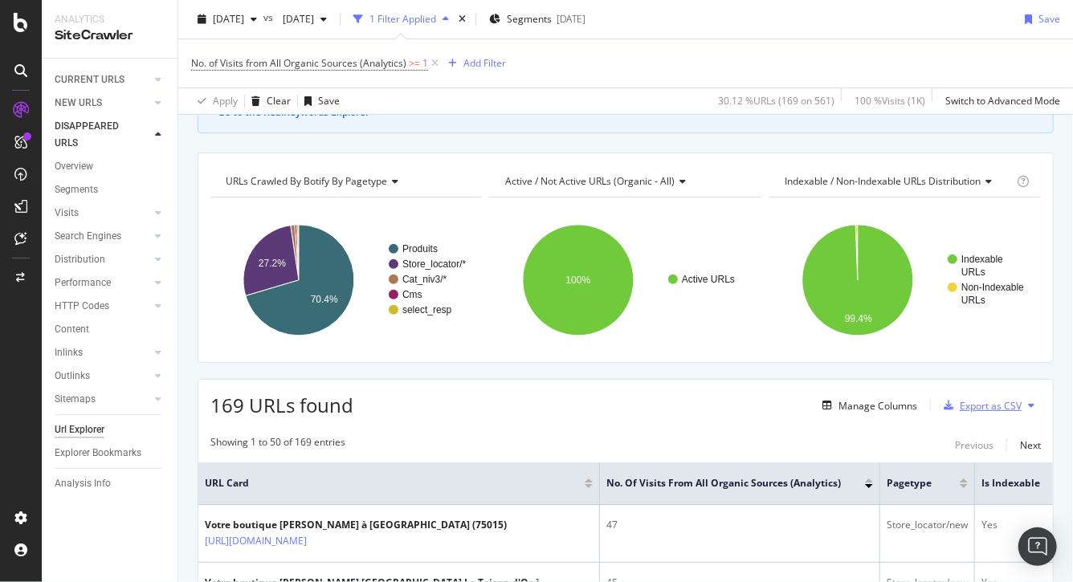
click at [988, 413] on div "Export as CSV" at bounding box center [991, 406] width 62 height 14
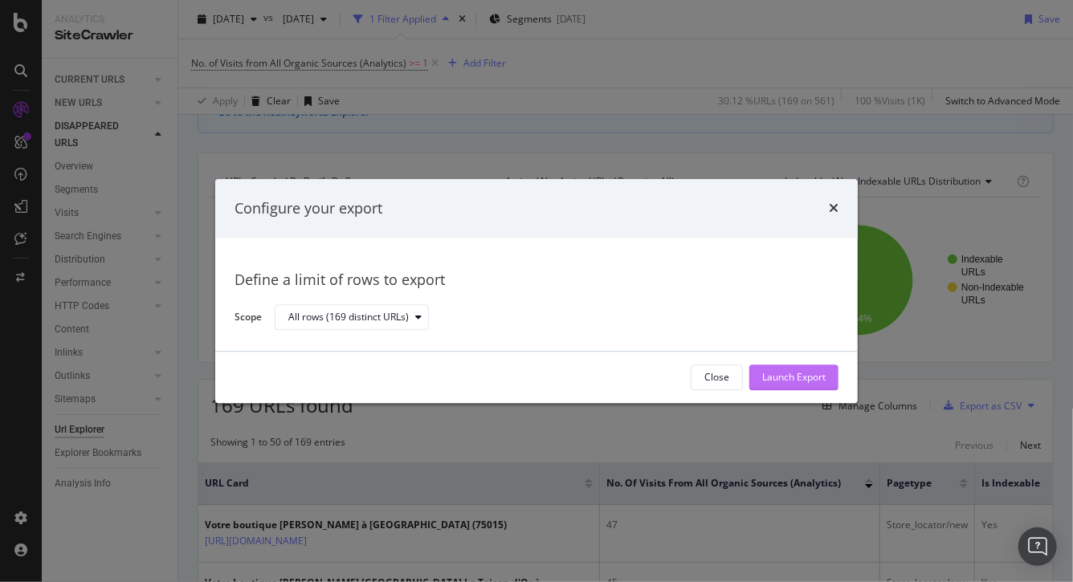
click at [777, 378] on div "Launch Export" at bounding box center [793, 378] width 63 height 14
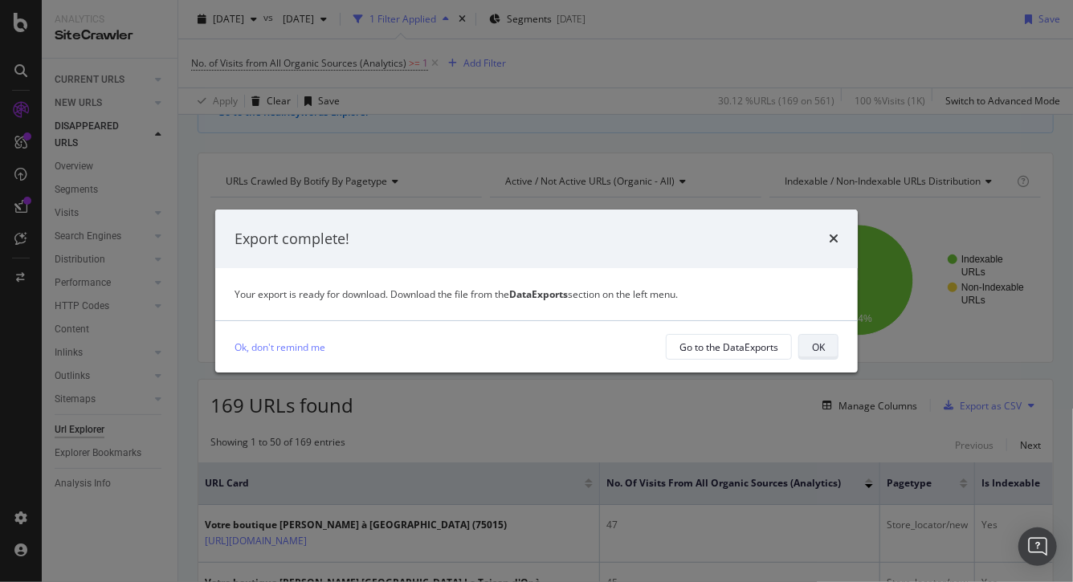
click at [818, 357] on div "OK" at bounding box center [818, 347] width 13 height 22
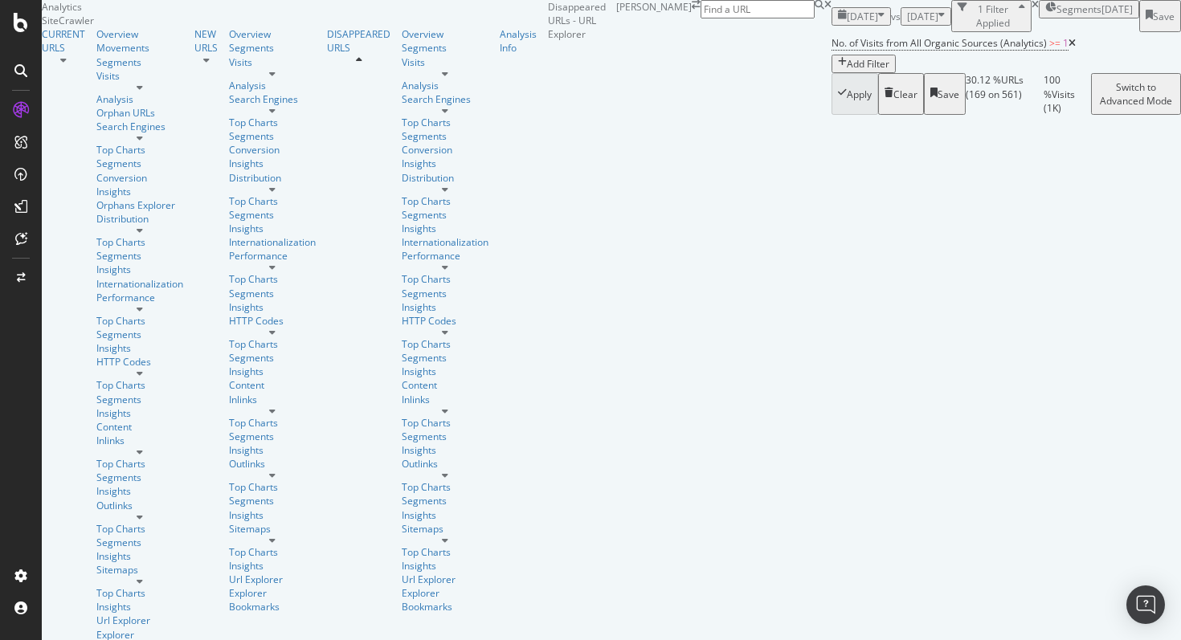
click at [1068, 48] on icon at bounding box center [1071, 44] width 7 height 10
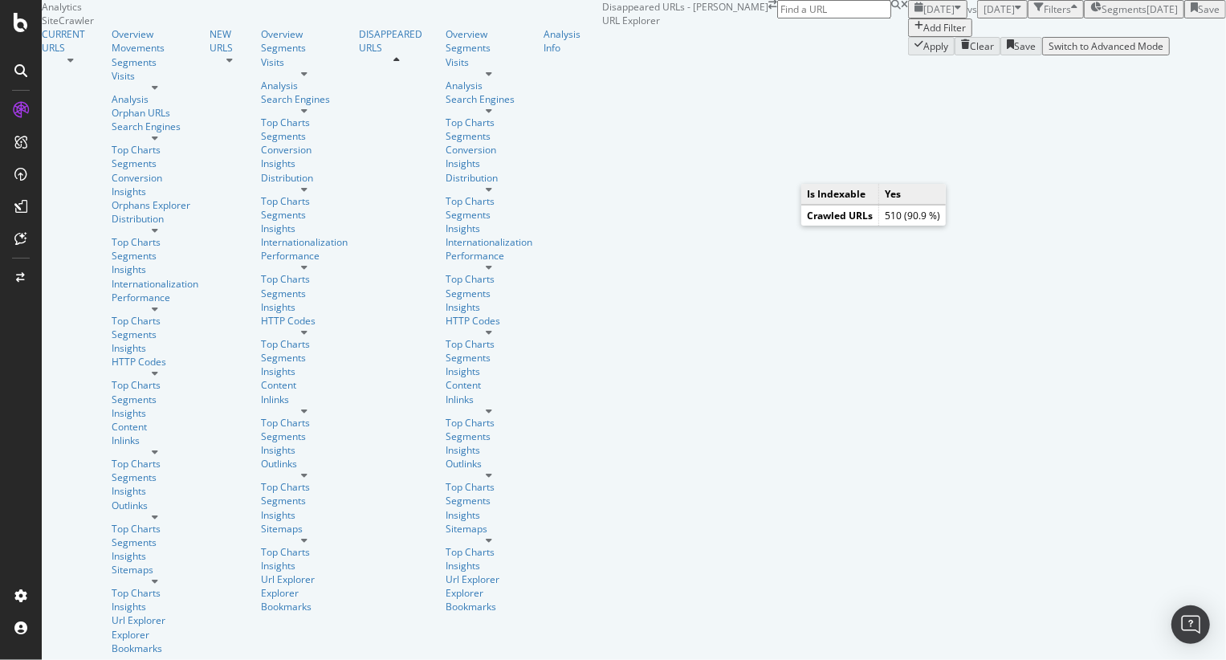
scroll to position [426, 0]
drag, startPoint x: 519, startPoint y: 182, endPoint x: 545, endPoint y: 182, distance: 25.7
drag, startPoint x: 545, startPoint y: 61, endPoint x: 536, endPoint y: 60, distance: 9.7
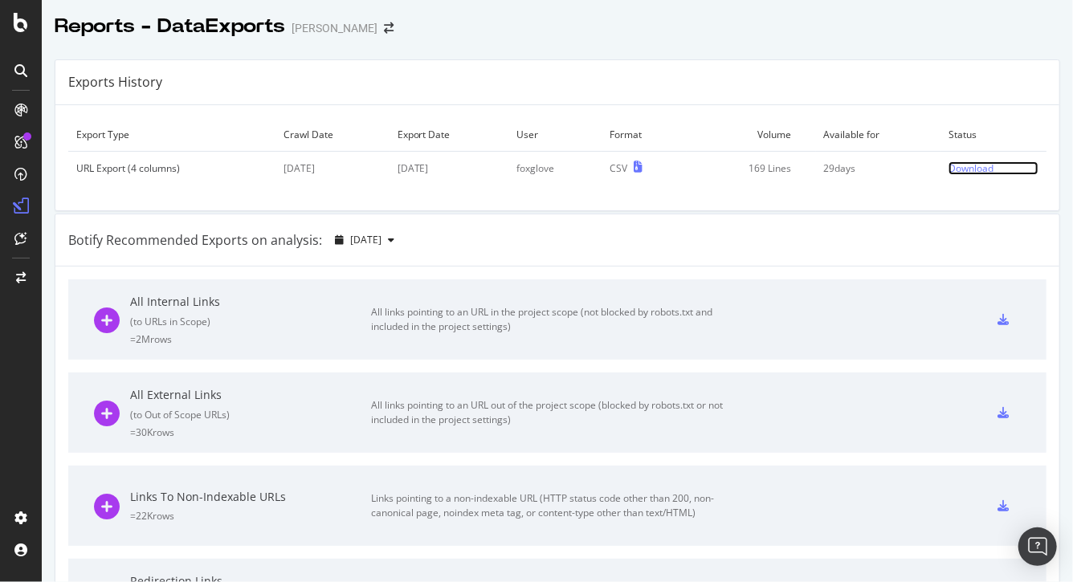
click at [956, 161] on div "Download" at bounding box center [970, 168] width 45 height 14
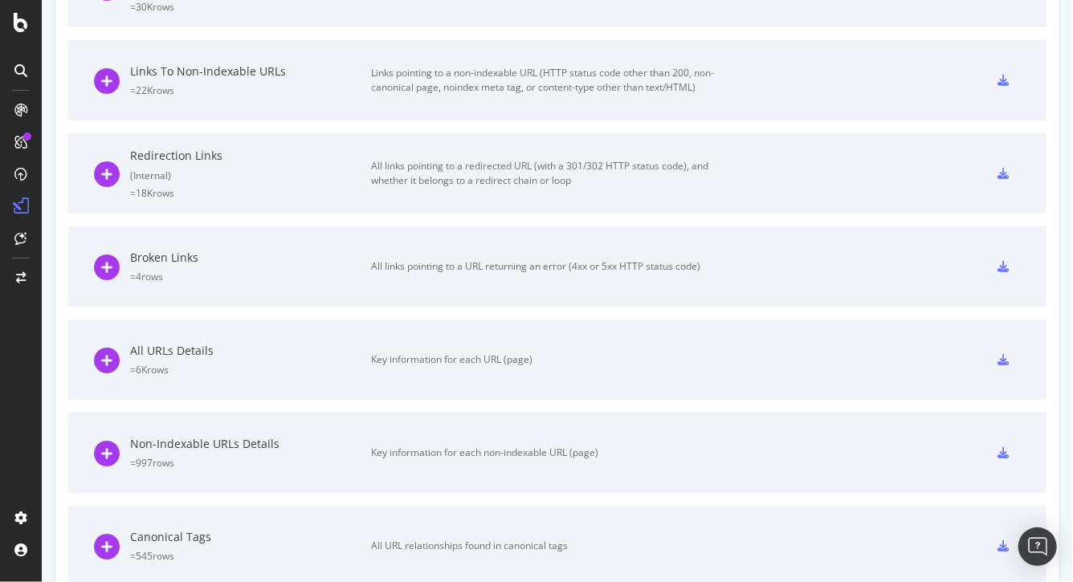
scroll to position [323, 0]
